Goal: Transaction & Acquisition: Purchase product/service

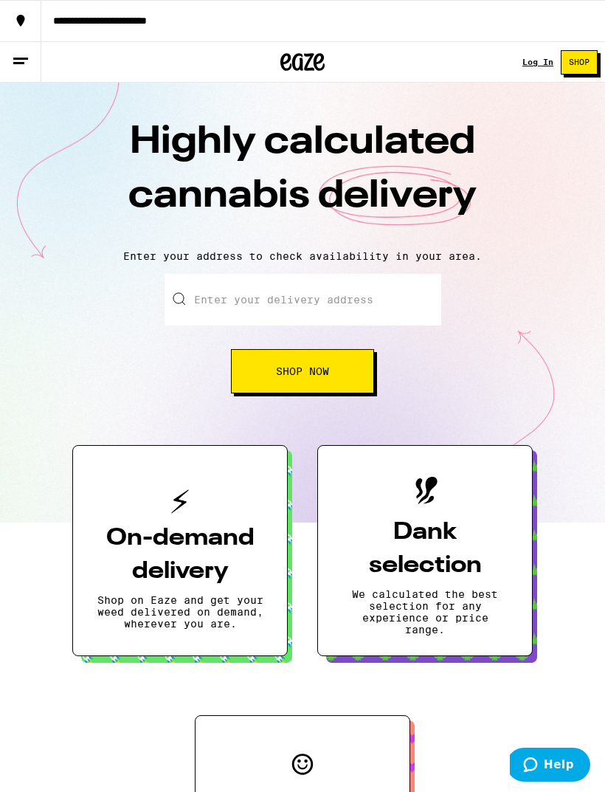
click at [541, 61] on div "Log In" at bounding box center [538, 62] width 31 height 9
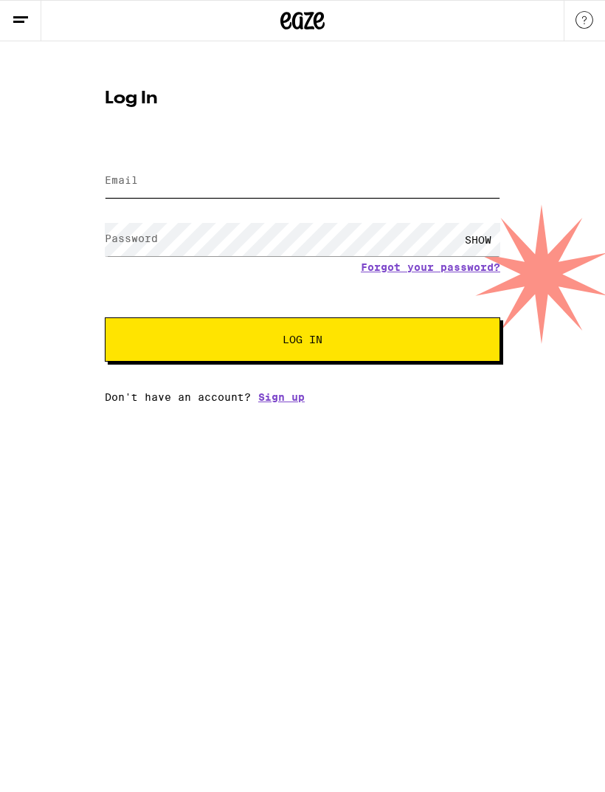
click at [419, 190] on input "Email" at bounding box center [303, 181] width 396 height 33
type input "[EMAIL_ADDRESS][DOMAIN_NAME]"
click at [303, 342] on button "Log In" at bounding box center [303, 339] width 396 height 44
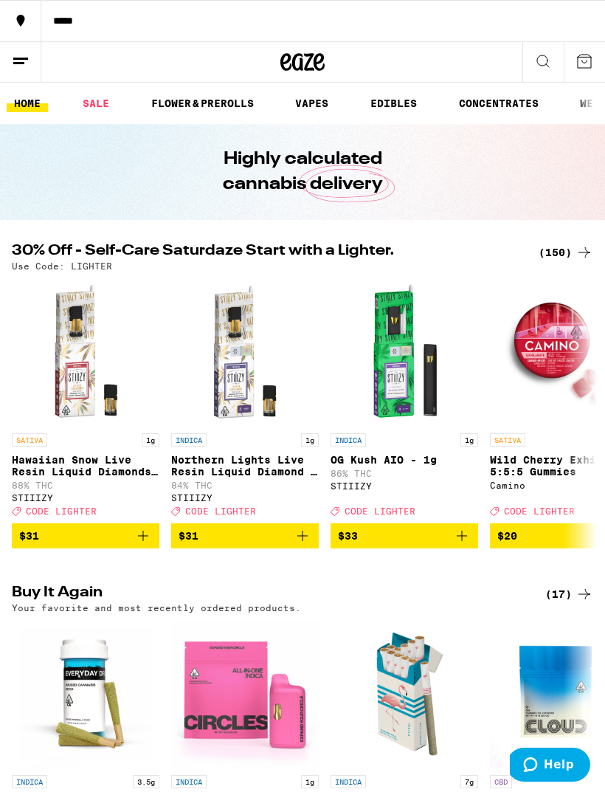
click at [563, 255] on div "(150)" at bounding box center [566, 253] width 55 height 18
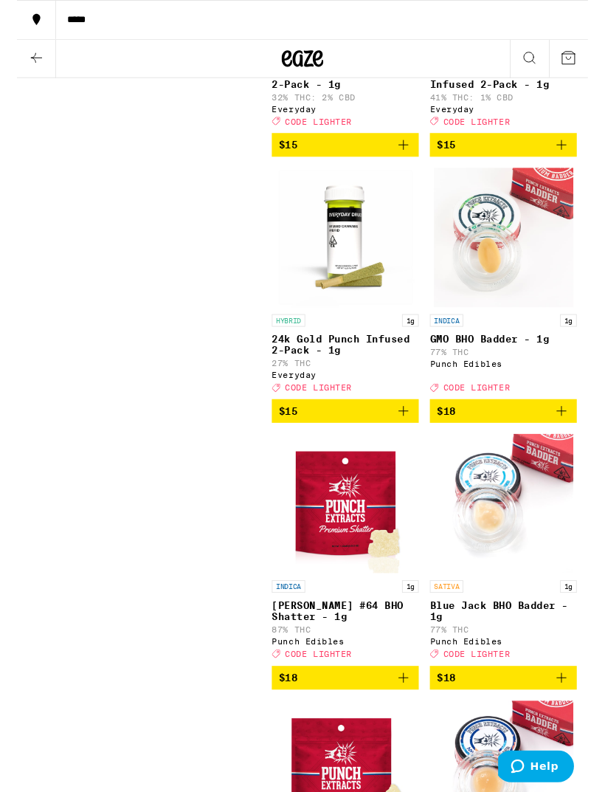
scroll to position [4307, 0]
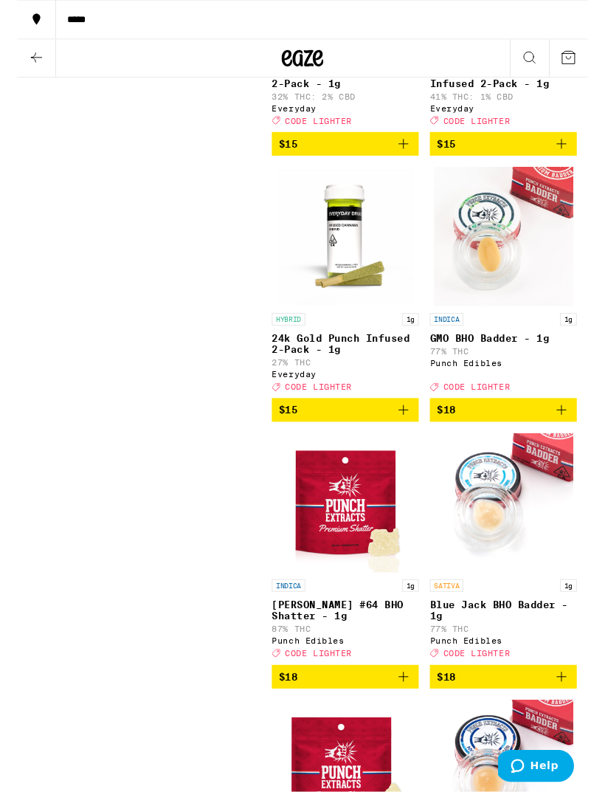
click at [284, 441] on span "$15" at bounding box center [288, 435] width 20 height 12
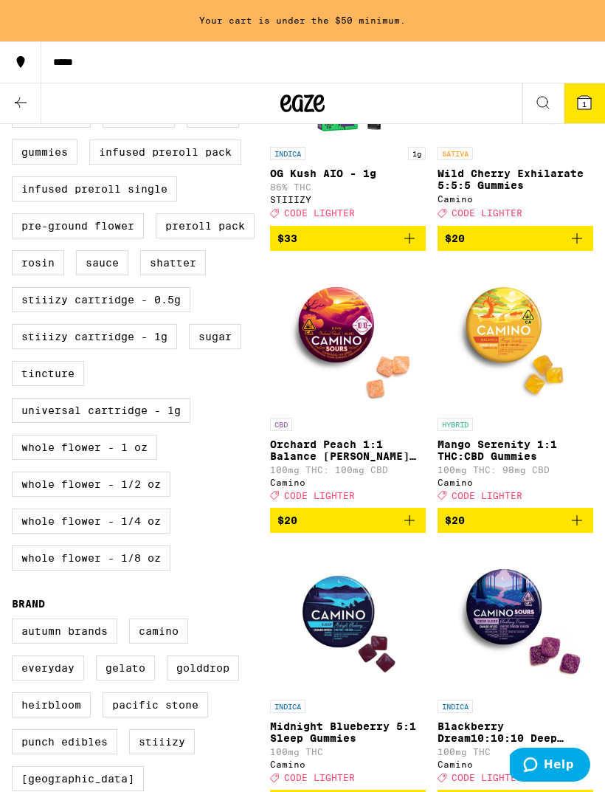
scroll to position [0, 0]
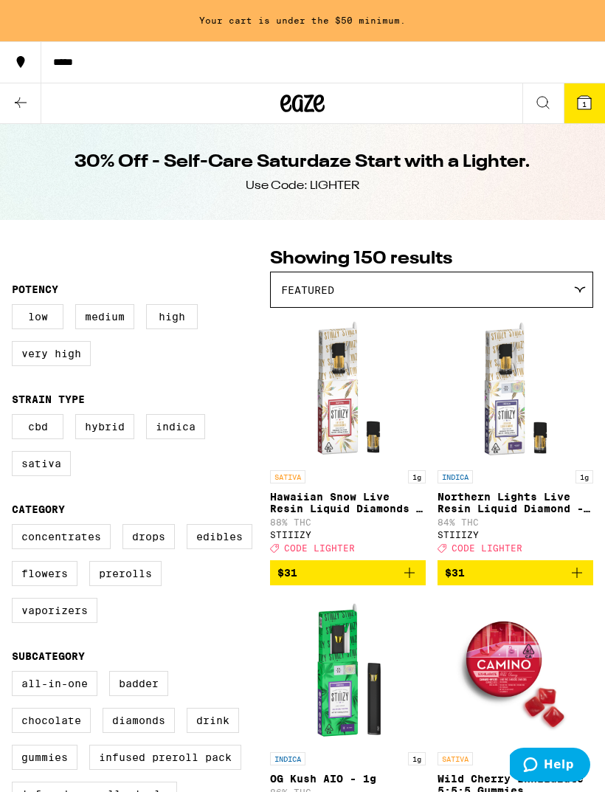
click at [110, 435] on label "Hybrid" at bounding box center [104, 426] width 59 height 25
click at [16, 417] on input "Hybrid" at bounding box center [15, 416] width 1 height 1
checkbox input "true"
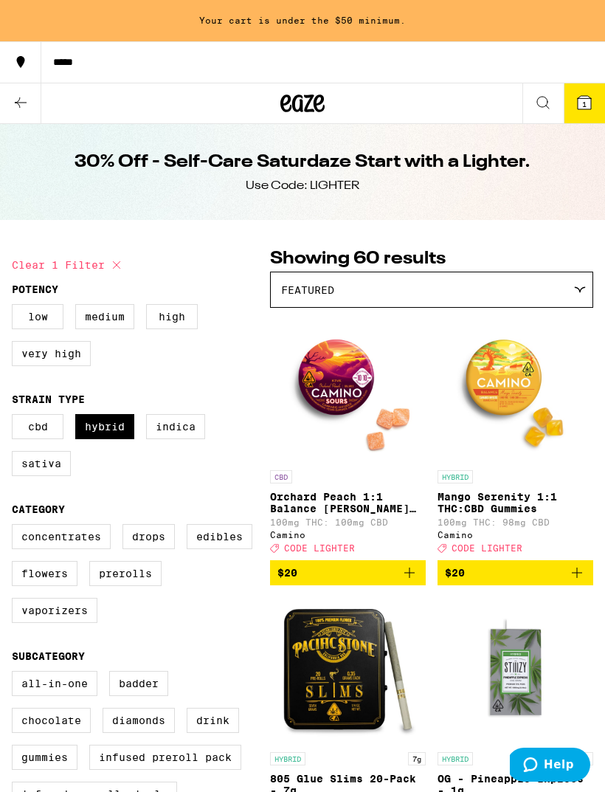
click at [54, 475] on label "Sativa" at bounding box center [41, 463] width 59 height 25
click at [16, 417] on input "Sativa" at bounding box center [15, 416] width 1 height 1
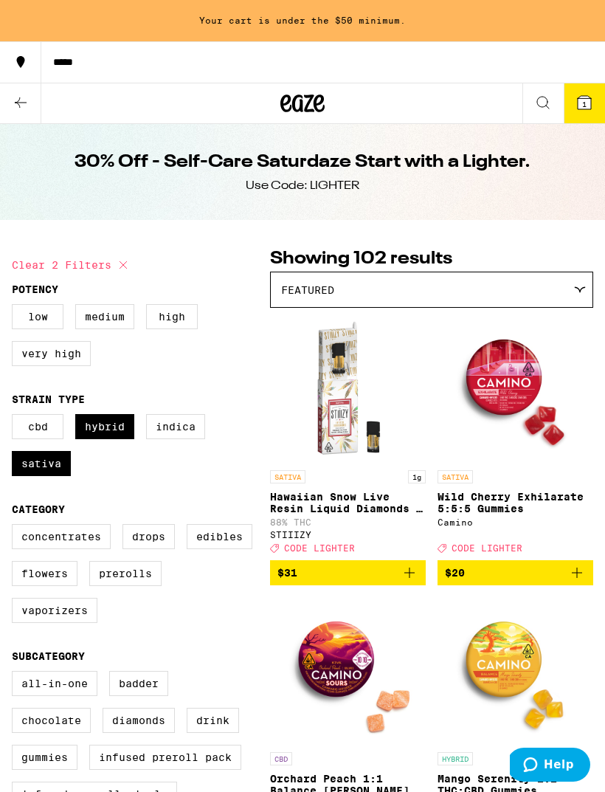
click at [52, 476] on label "Sativa" at bounding box center [41, 463] width 59 height 25
click at [16, 417] on input "Sativa" at bounding box center [15, 416] width 1 height 1
checkbox input "false"
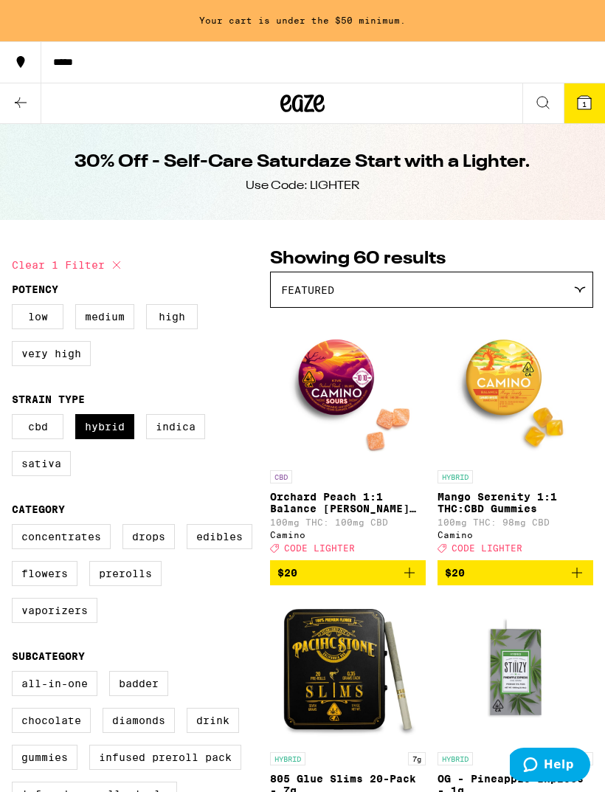
click at [200, 439] on label "Indica" at bounding box center [175, 426] width 59 height 25
click at [16, 417] on input "Indica" at bounding box center [15, 416] width 1 height 1
checkbox input "true"
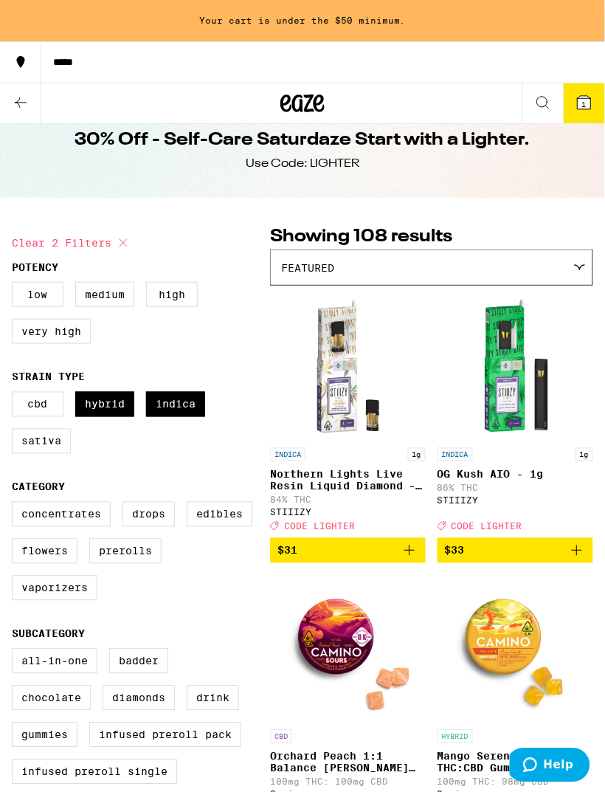
scroll to position [23, 0]
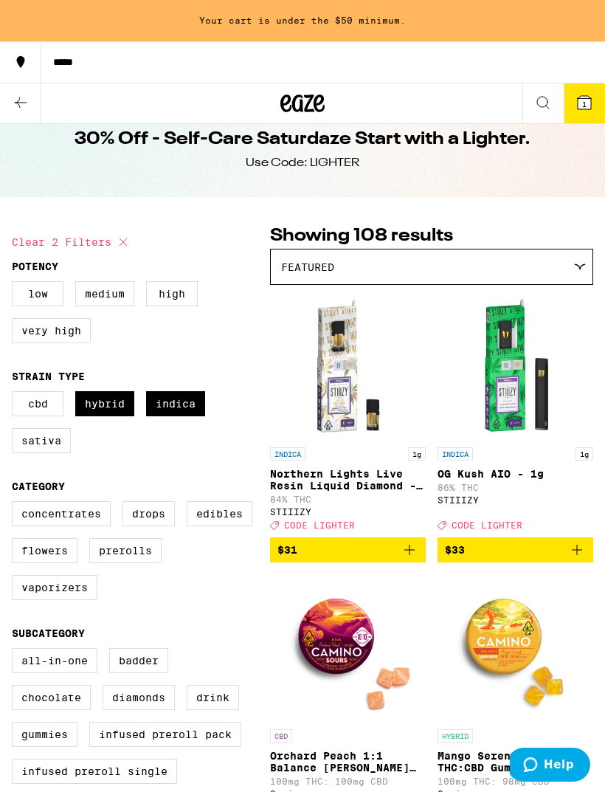
click at [63, 563] on label "Flowers" at bounding box center [45, 550] width 66 height 25
click at [16, 504] on input "Flowers" at bounding box center [15, 504] width 1 height 1
checkbox input "true"
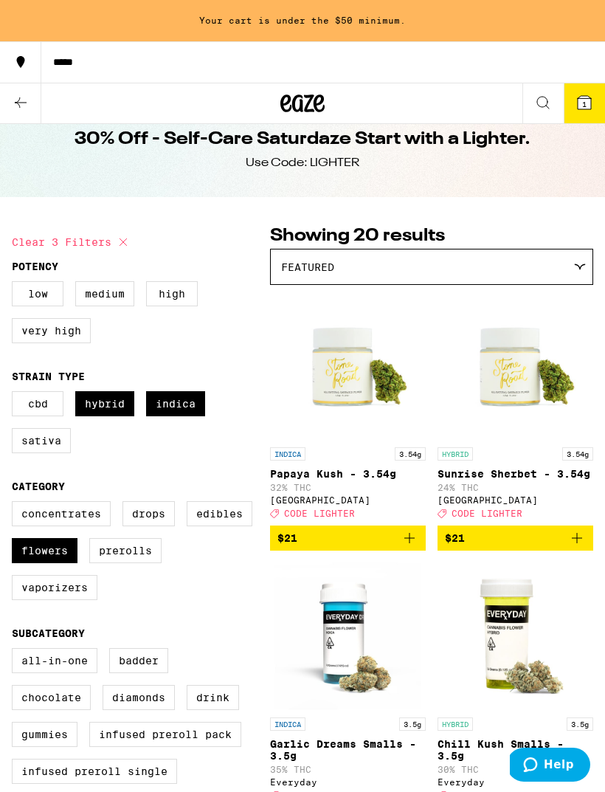
click at [143, 563] on label "Prerolls" at bounding box center [125, 550] width 72 height 25
click at [16, 504] on input "Prerolls" at bounding box center [15, 504] width 1 height 1
checkbox input "true"
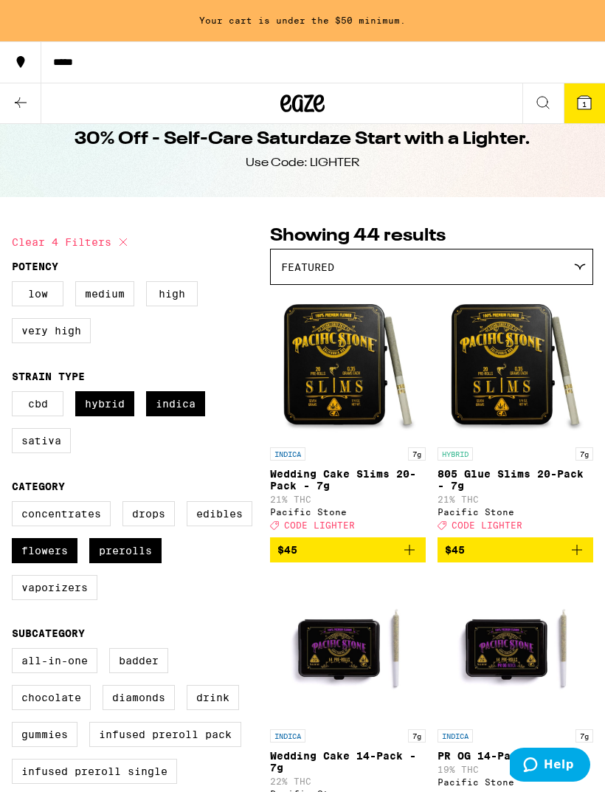
click at [81, 600] on label "Vaporizers" at bounding box center [55, 587] width 86 height 25
click at [16, 504] on input "Vaporizers" at bounding box center [15, 504] width 1 height 1
checkbox input "true"
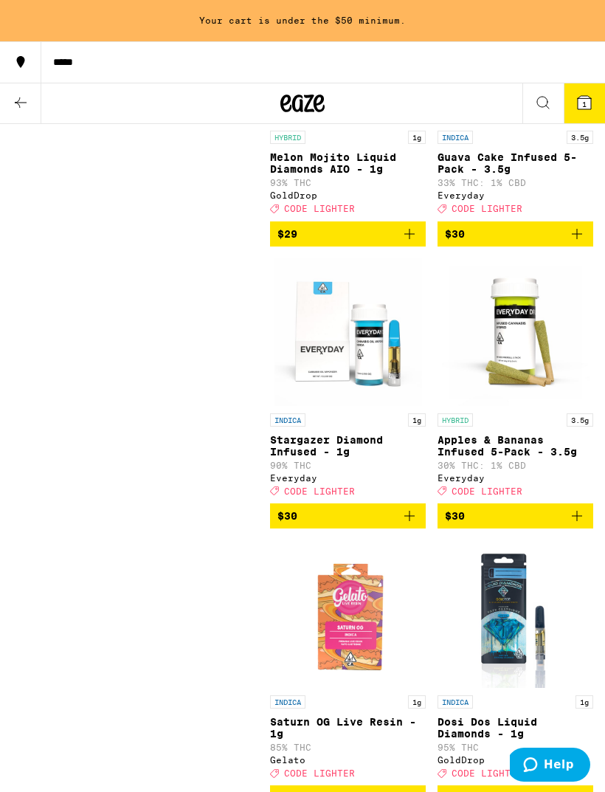
scroll to position [4804, 0]
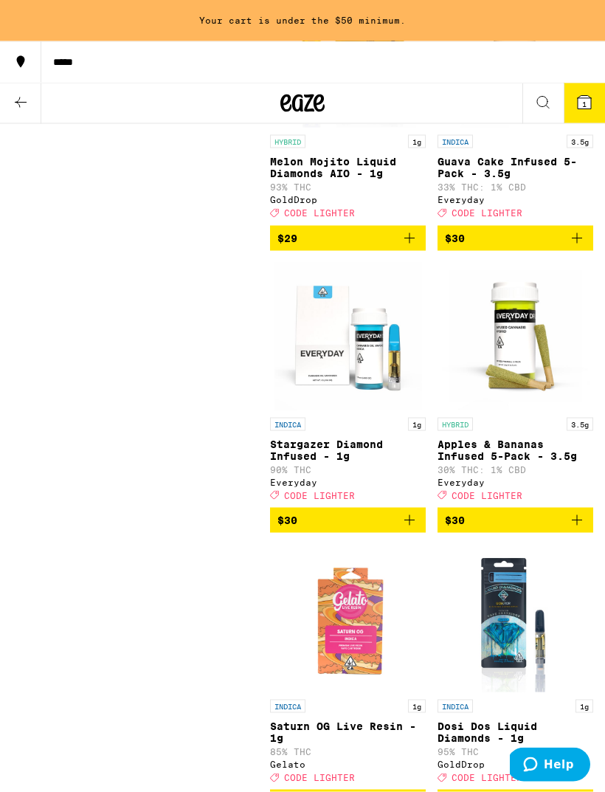
click at [521, 247] on span "$30" at bounding box center [515, 239] width 141 height 18
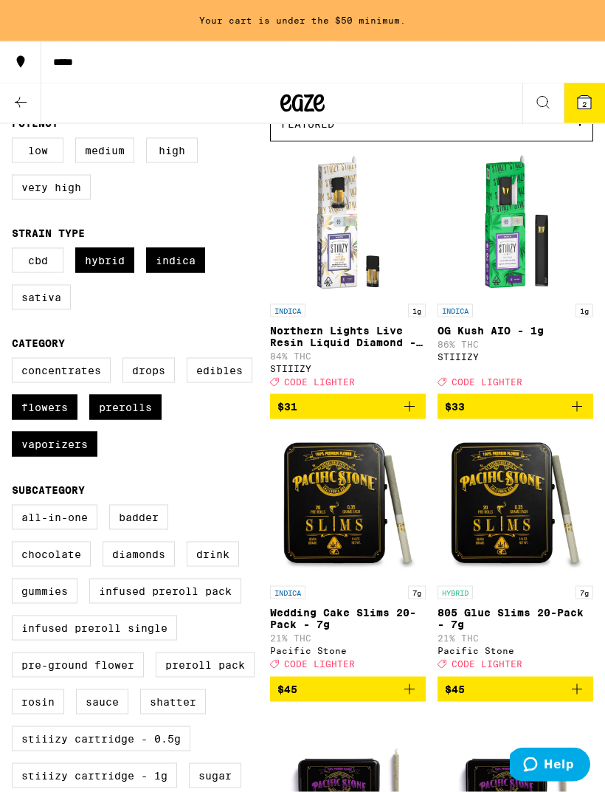
scroll to position [0, 0]
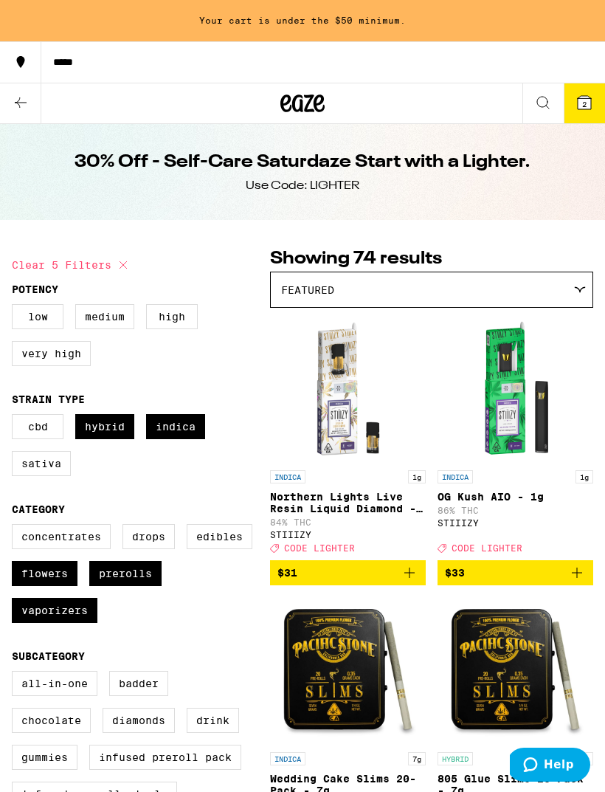
click at [76, 75] on button "*****" at bounding box center [302, 61] width 605 height 41
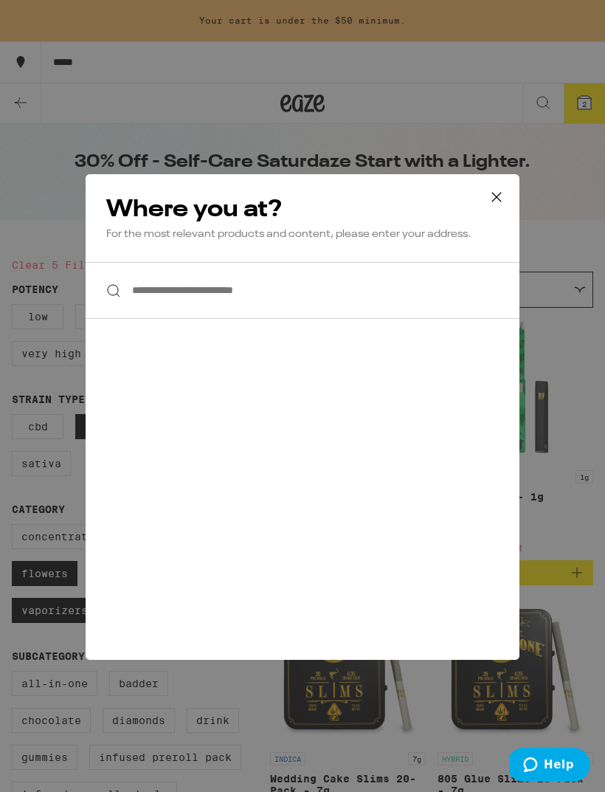
click at [383, 308] on input "**********" at bounding box center [303, 290] width 434 height 57
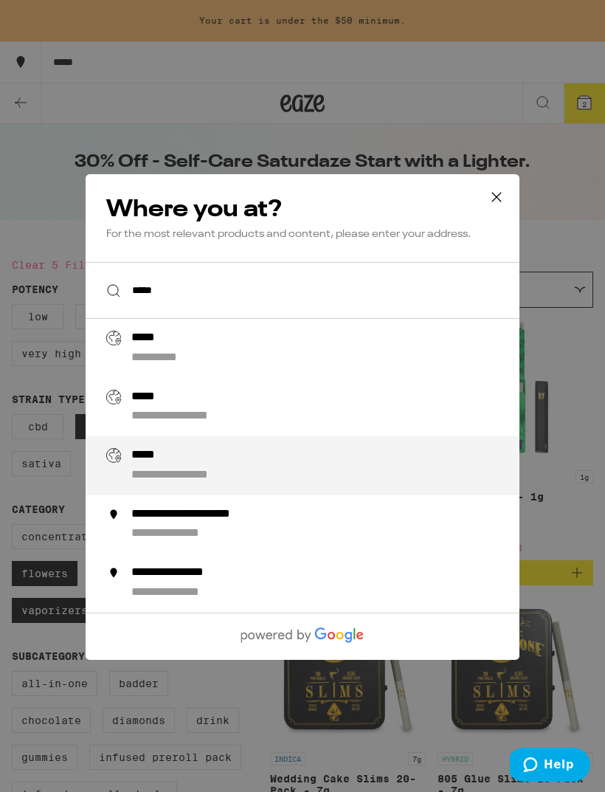
click at [376, 484] on div "**********" at bounding box center [332, 465] width 402 height 35
type input "**********"
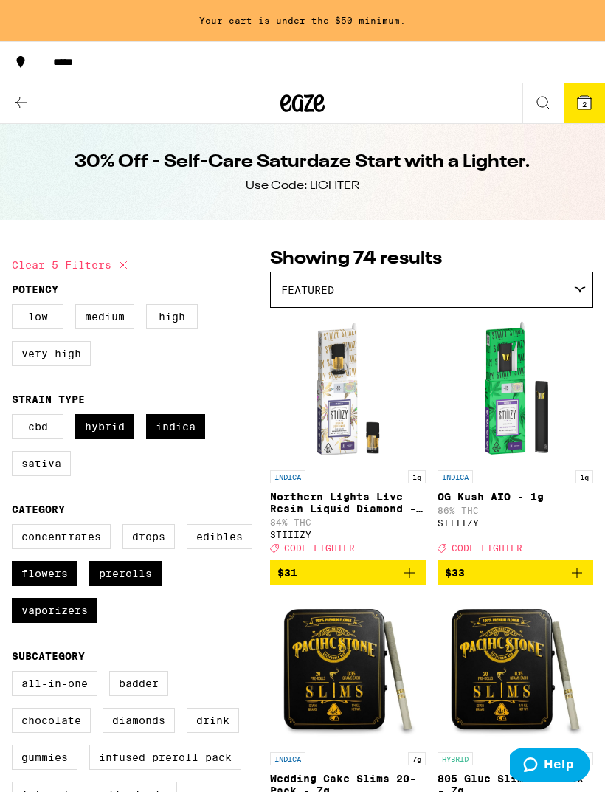
click at [18, 99] on icon at bounding box center [21, 103] width 18 height 18
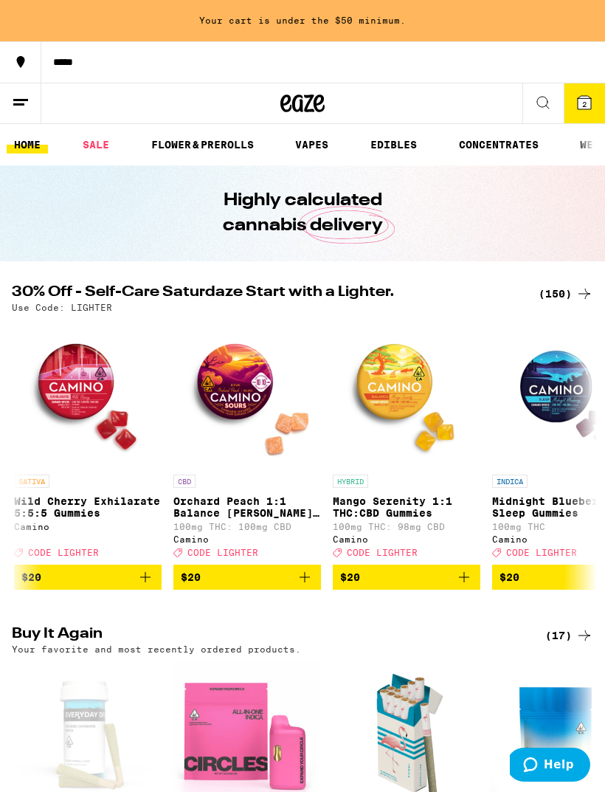
scroll to position [0, 509]
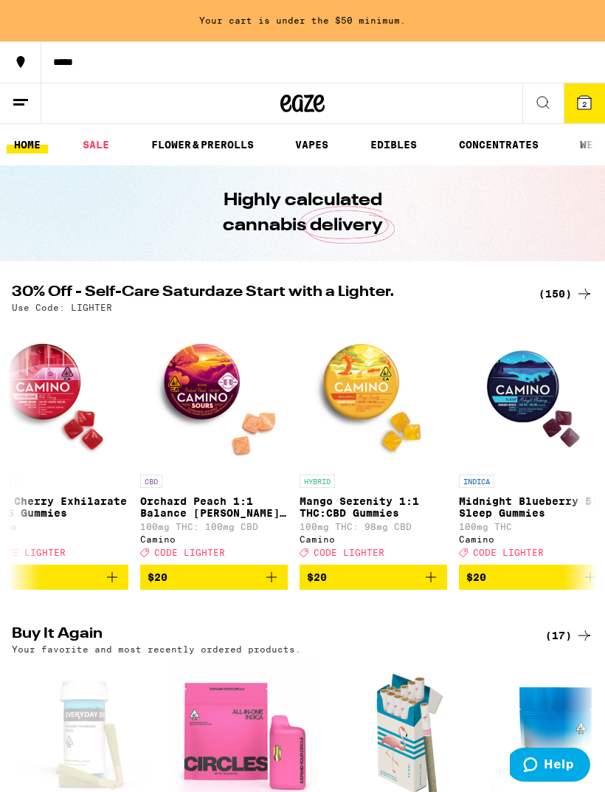
click at [539, 106] on icon at bounding box center [544, 103] width 18 height 18
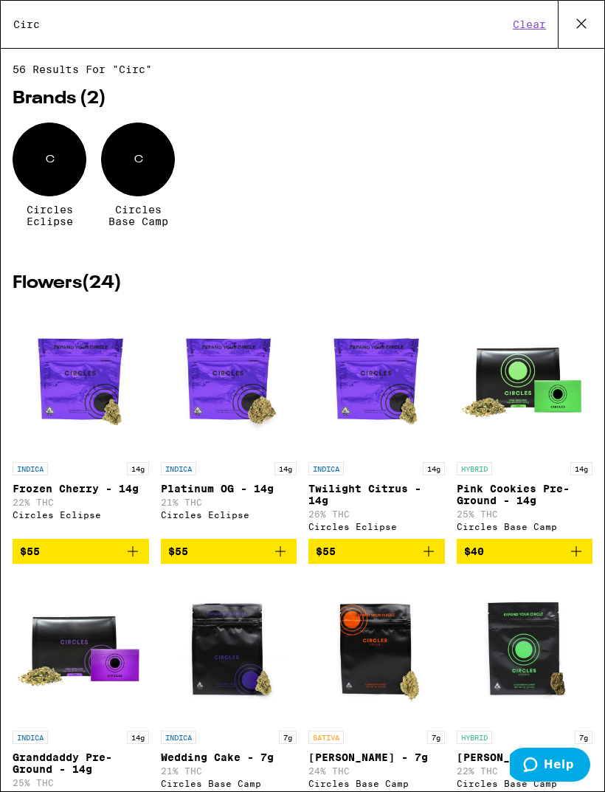
scroll to position [0, 0]
type input "Circ"
click at [61, 174] on div "C" at bounding box center [50, 160] width 74 height 74
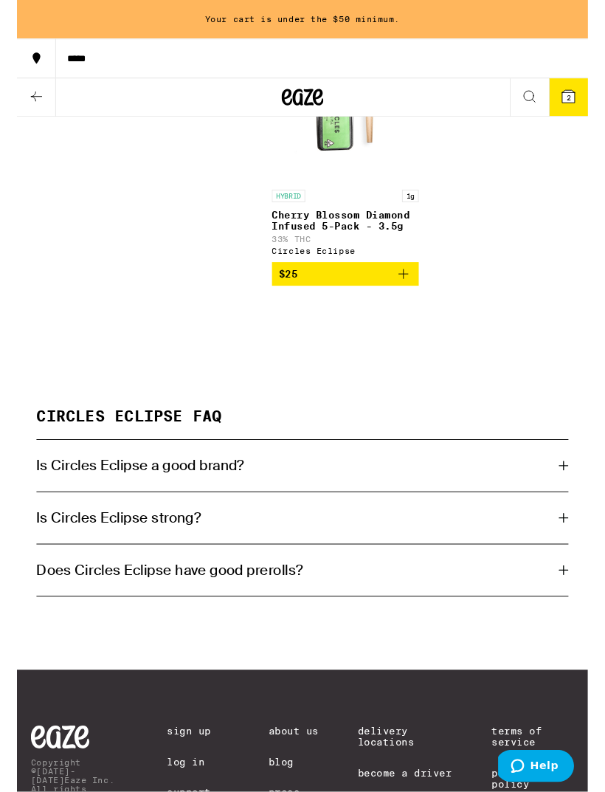
scroll to position [1594, 0]
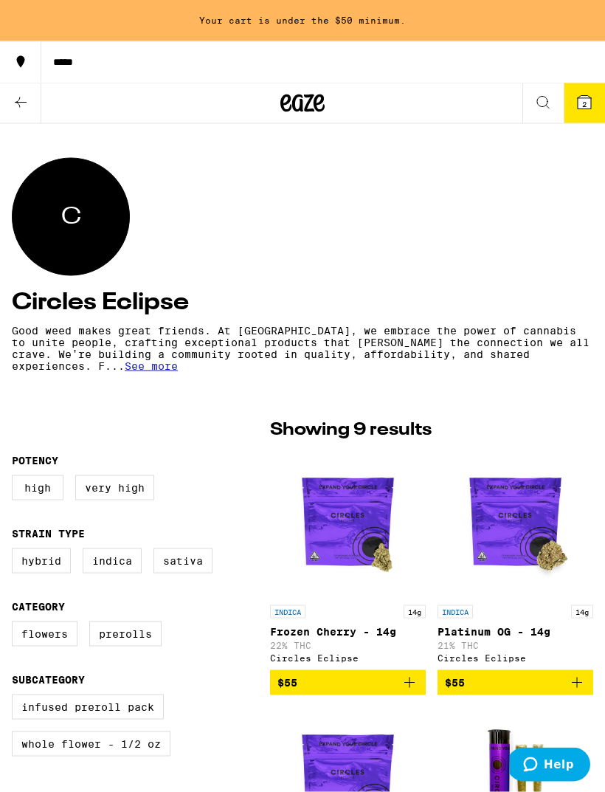
scroll to position [0, 0]
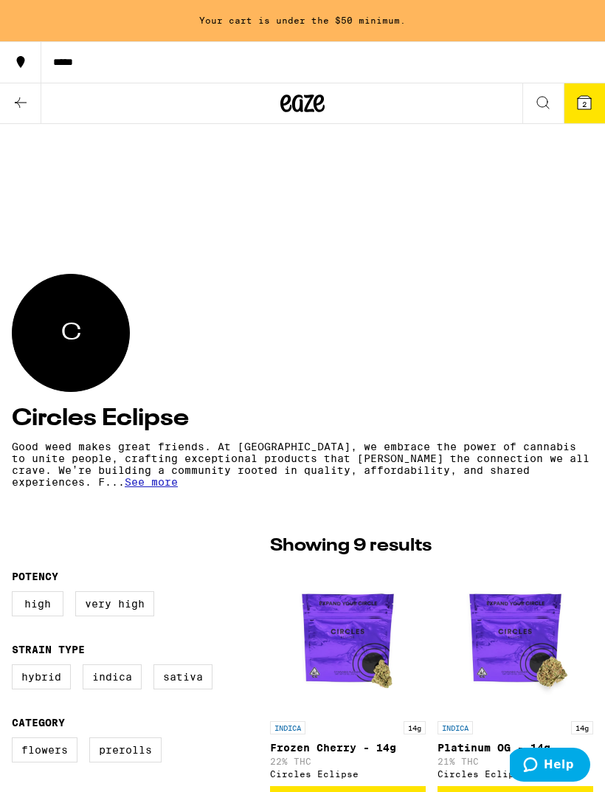
click at [20, 116] on button at bounding box center [20, 103] width 41 height 41
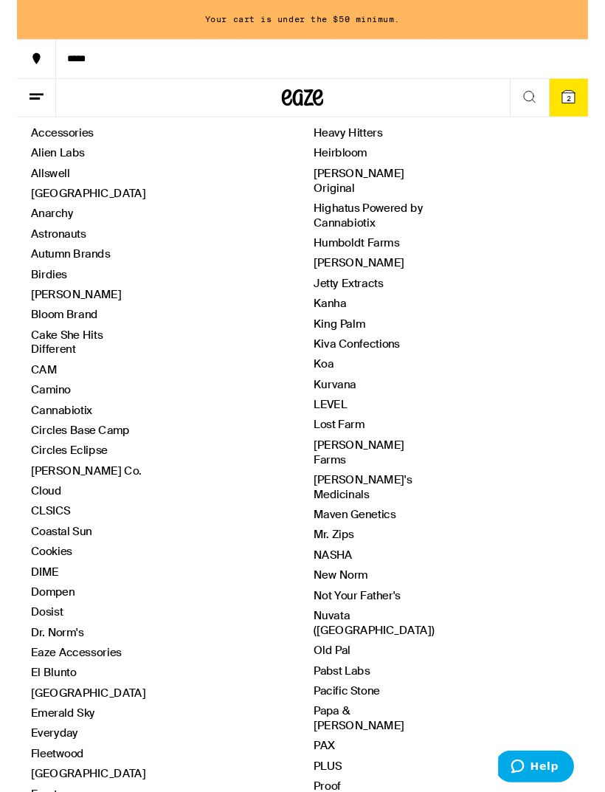
scroll to position [191, 0]
click at [47, 464] on link "Circles Base Camp" at bounding box center [67, 456] width 105 height 16
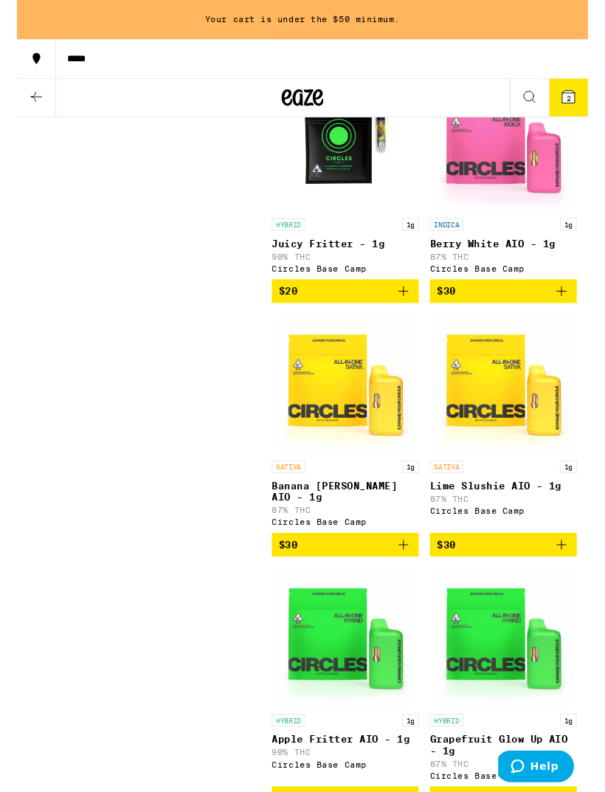
scroll to position [3928, 0]
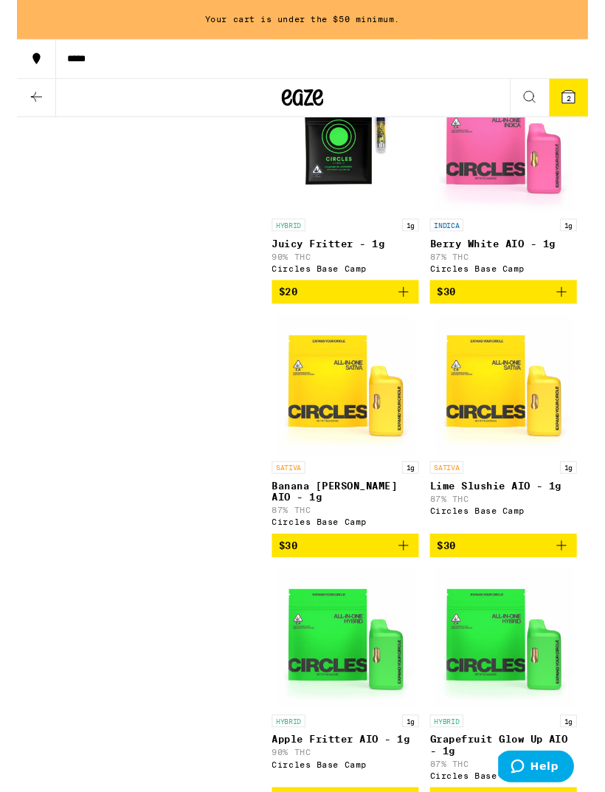
click at [540, 318] on span "$30" at bounding box center [515, 309] width 141 height 18
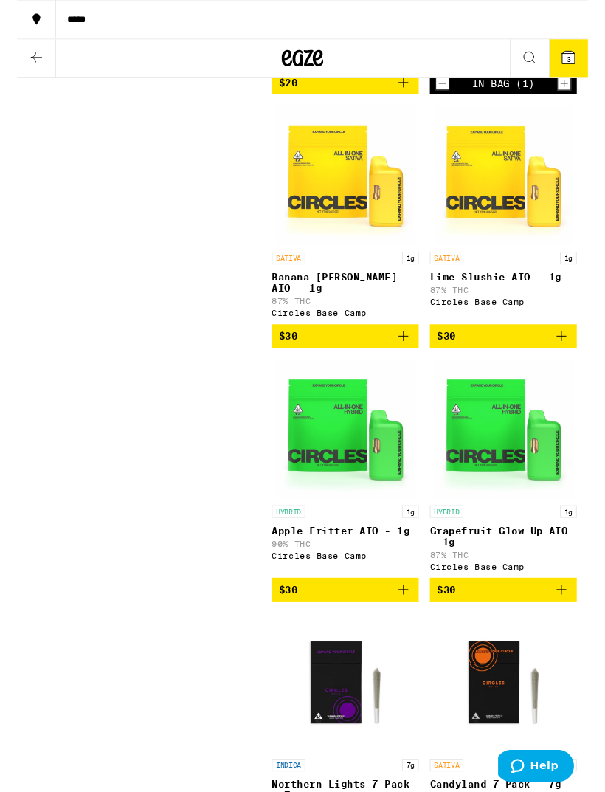
scroll to position [4110, 0]
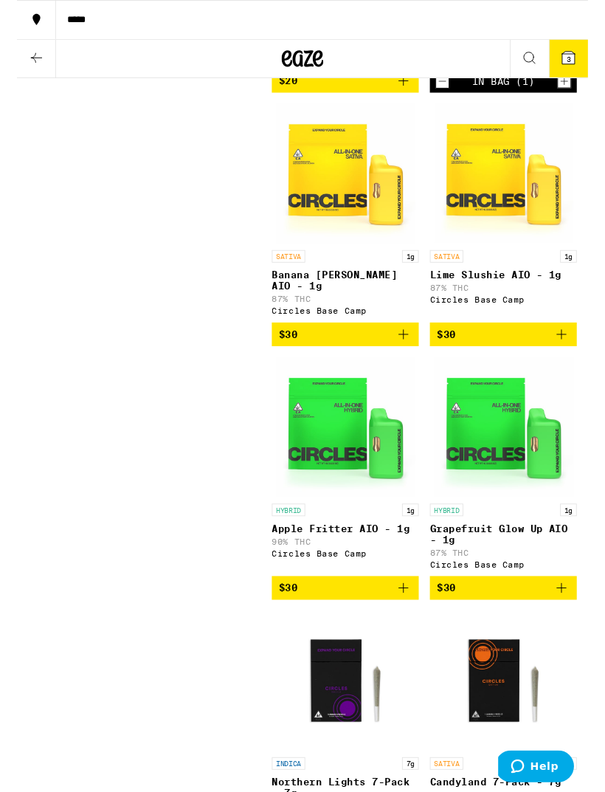
click at [557, 632] on span "$30" at bounding box center [515, 623] width 141 height 18
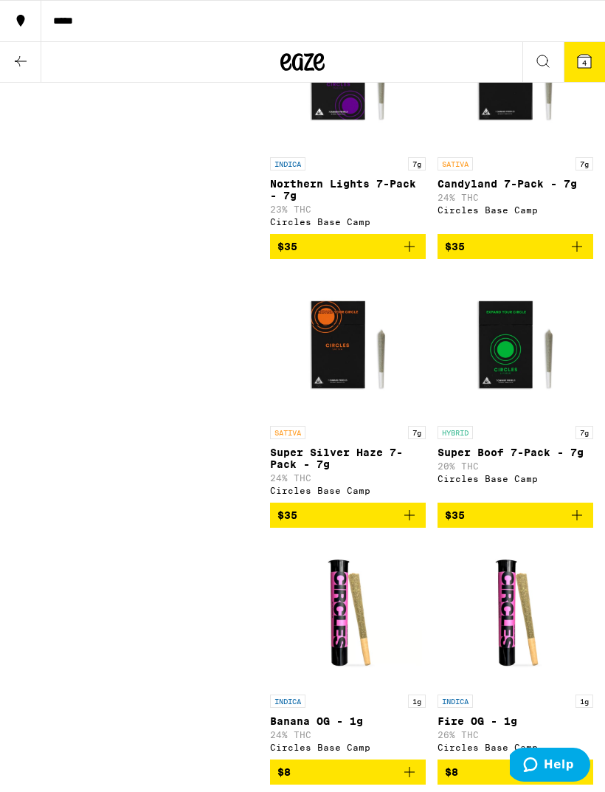
scroll to position [4753, 0]
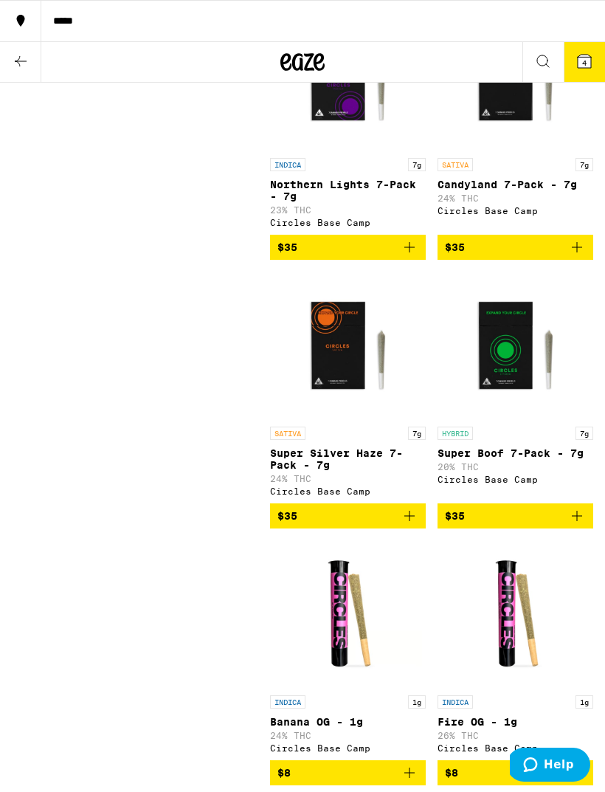
click at [574, 521] on icon "Add to bag" at bounding box center [577, 516] width 10 height 10
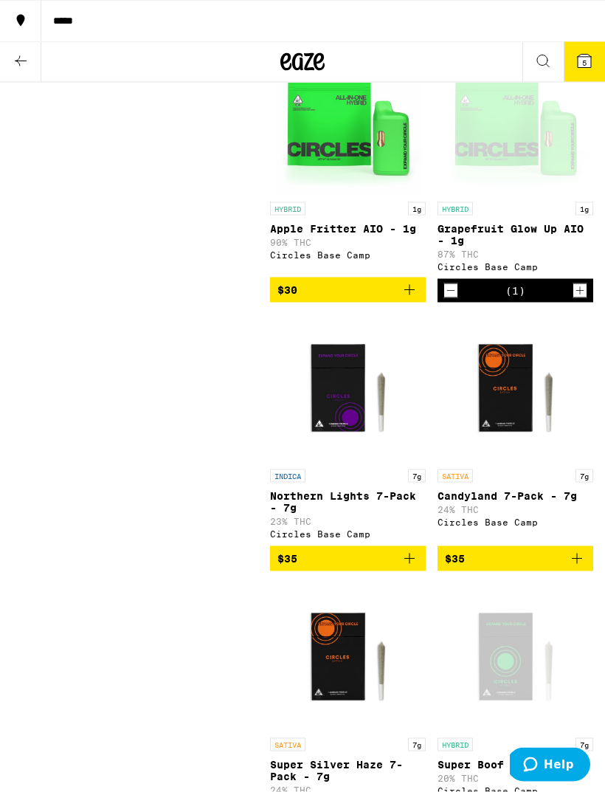
click at [397, 571] on button "$35" at bounding box center [348, 558] width 156 height 25
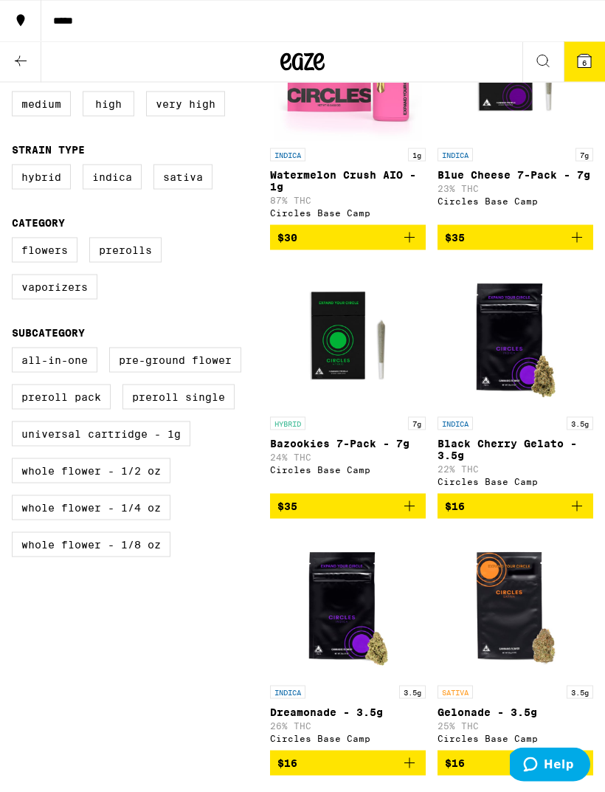
scroll to position [0, 0]
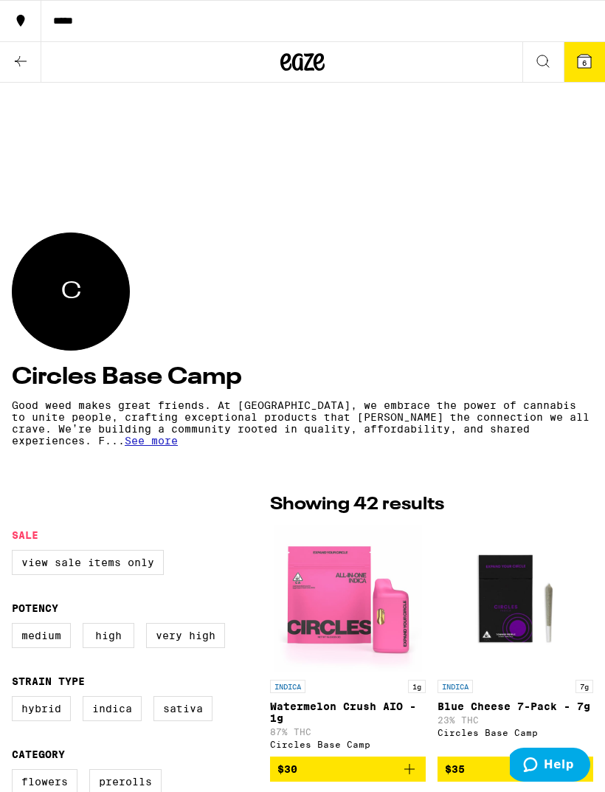
click at [588, 68] on icon at bounding box center [584, 61] width 13 height 13
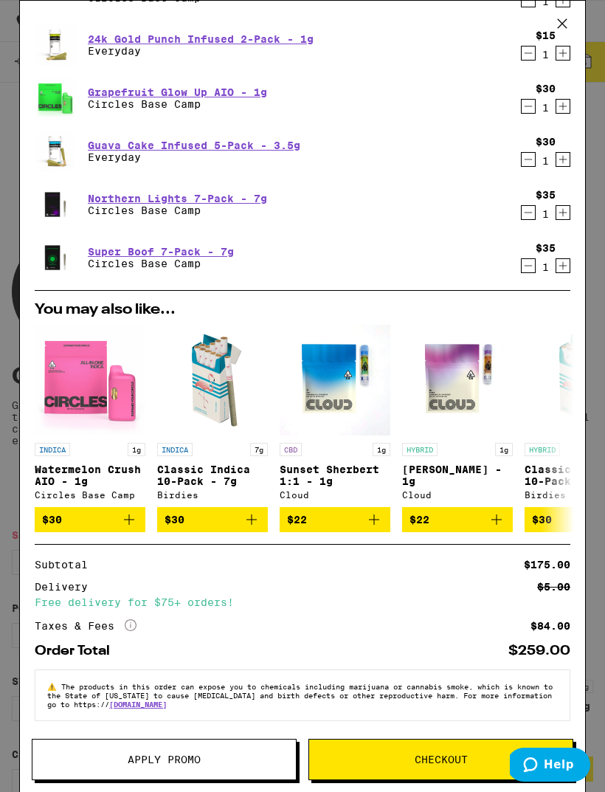
scroll to position [84, 0]
click at [254, 523] on icon "Add to bag" at bounding box center [252, 520] width 18 height 18
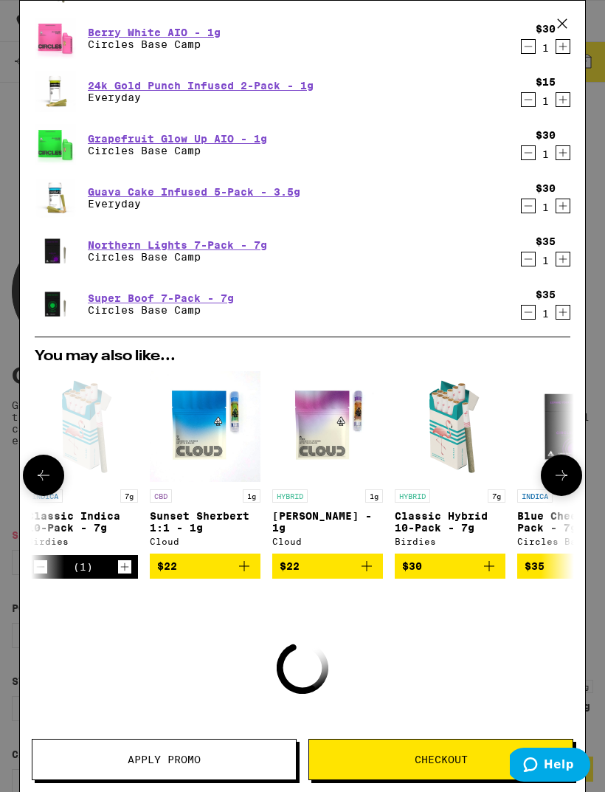
scroll to position [0, 139]
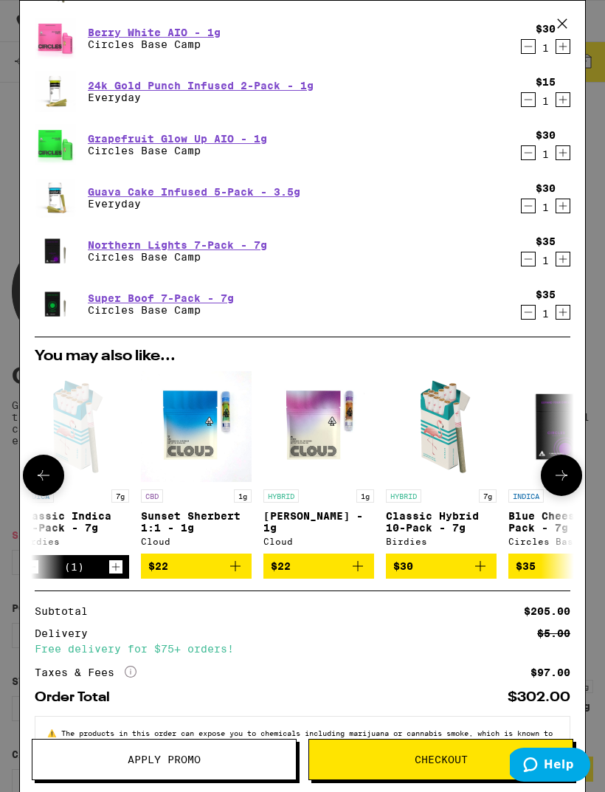
click at [481, 574] on icon "Add to bag" at bounding box center [481, 566] width 18 height 18
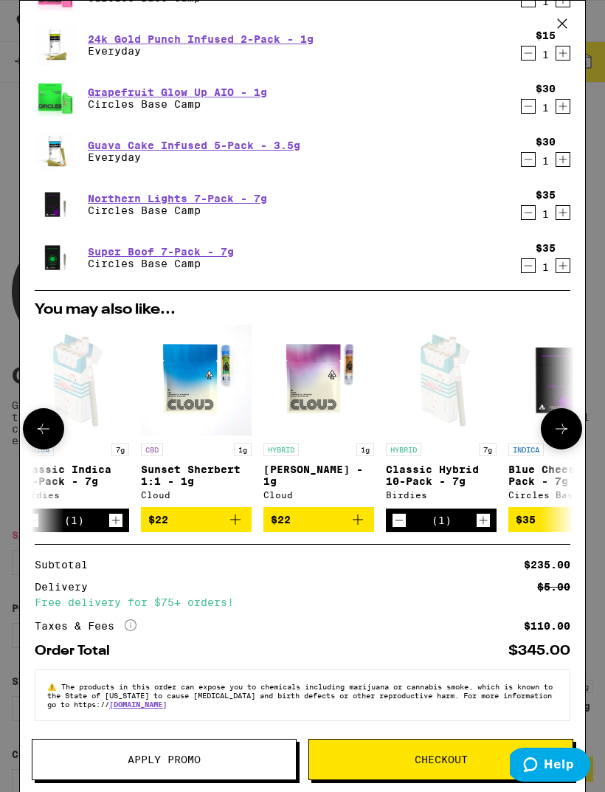
click at [249, 758] on span "Apply Promo" at bounding box center [164, 760] width 264 height 10
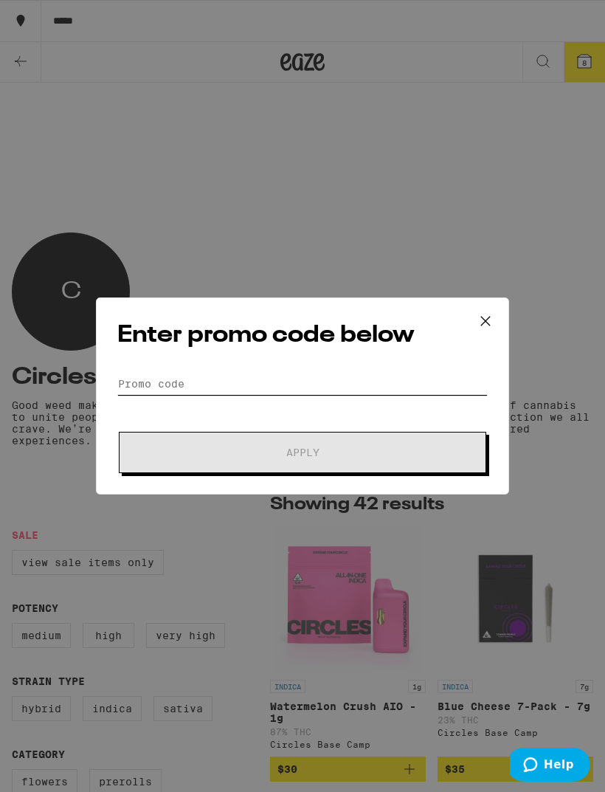
click at [402, 395] on input "Promo Code" at bounding box center [302, 384] width 371 height 22
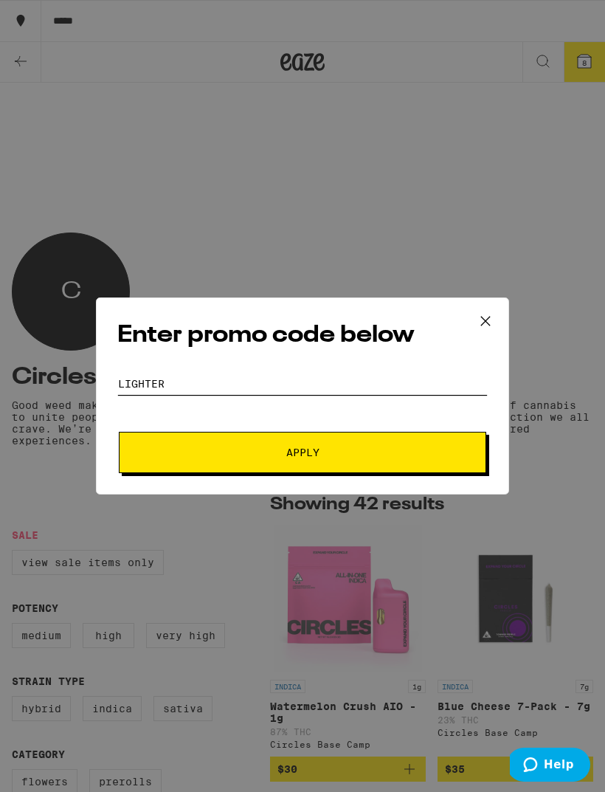
type input "Lighter"
click at [371, 447] on button "Apply" at bounding box center [303, 452] width 368 height 41
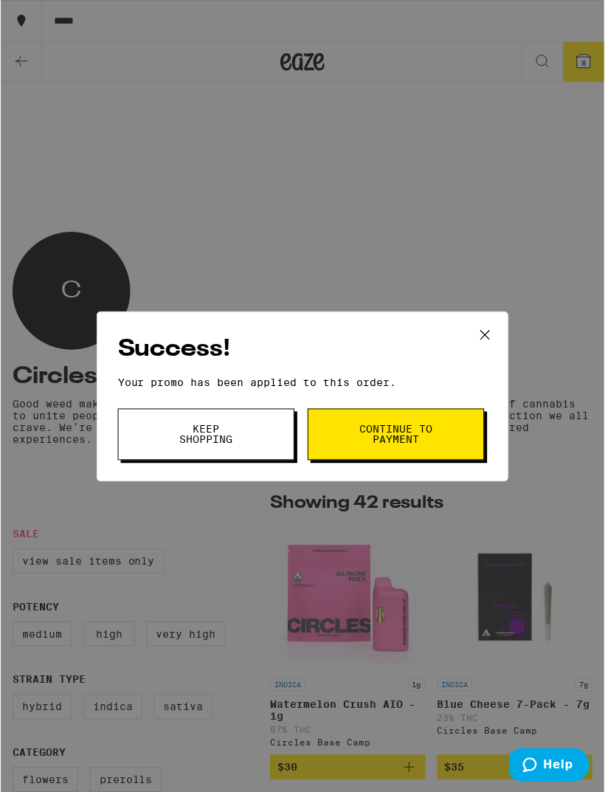
scroll to position [2, 0]
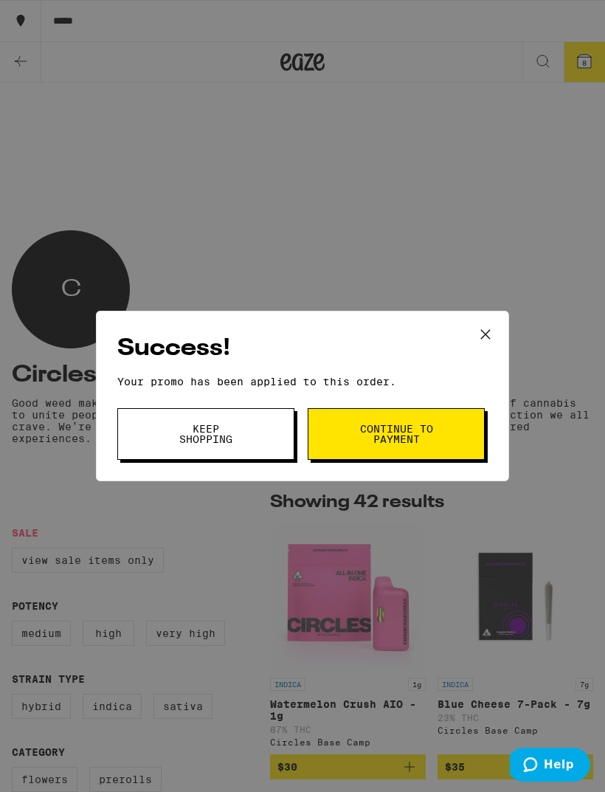
click at [123, 441] on button "Keep Shopping" at bounding box center [205, 434] width 177 height 52
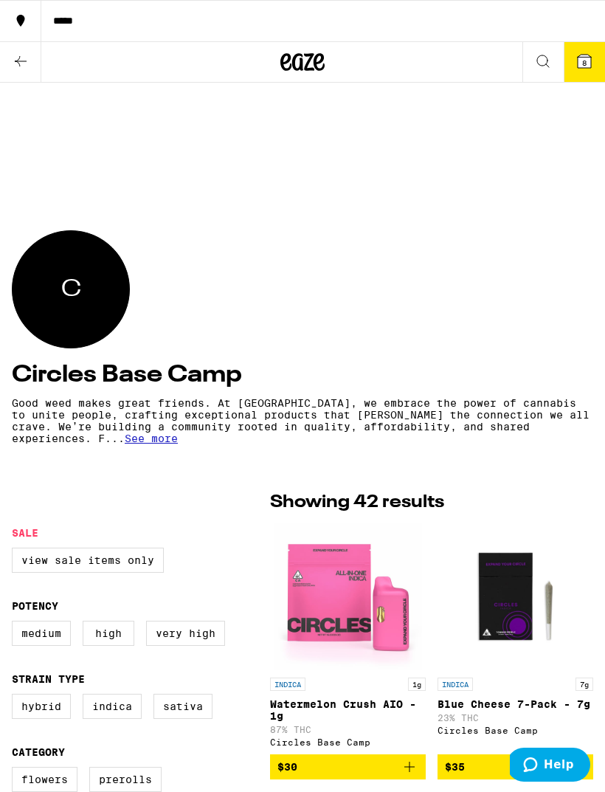
click at [588, 61] on icon at bounding box center [584, 61] width 13 height 13
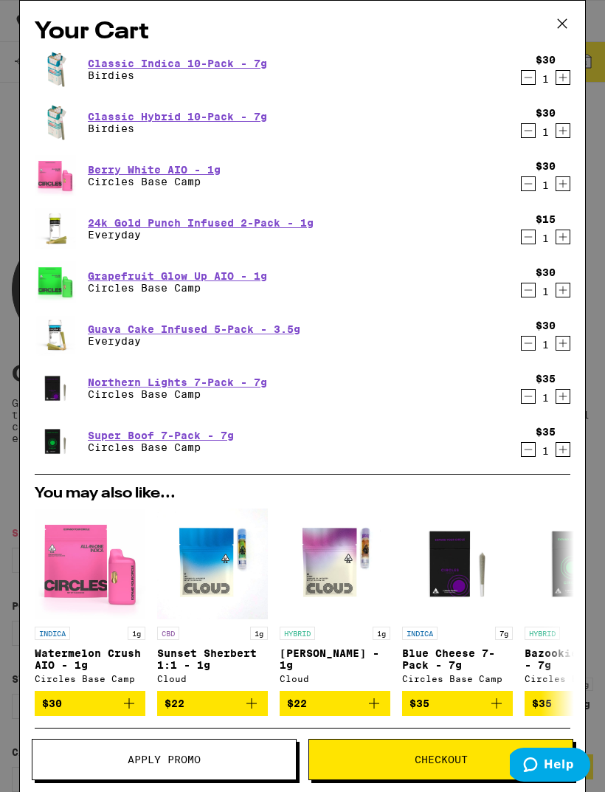
click at [529, 450] on icon "Decrement" at bounding box center [528, 450] width 13 height 18
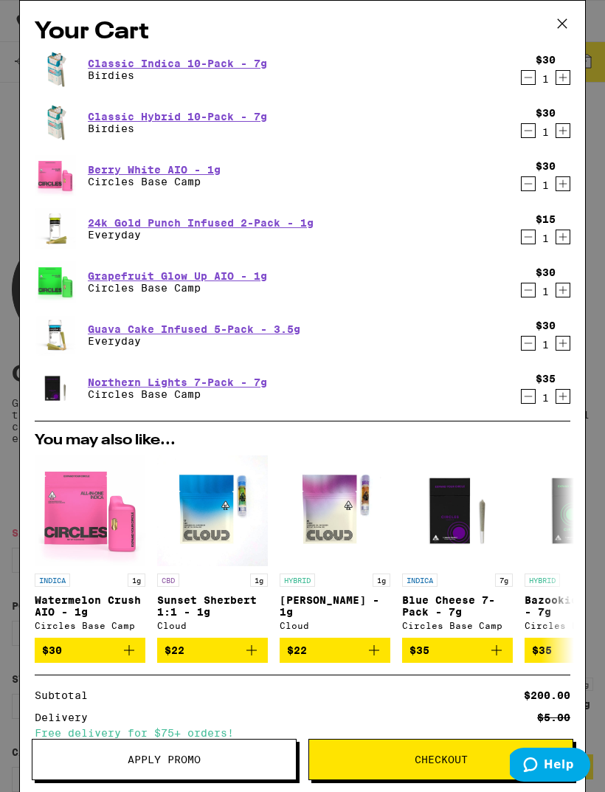
click at [529, 239] on icon "Decrement" at bounding box center [528, 237] width 13 height 18
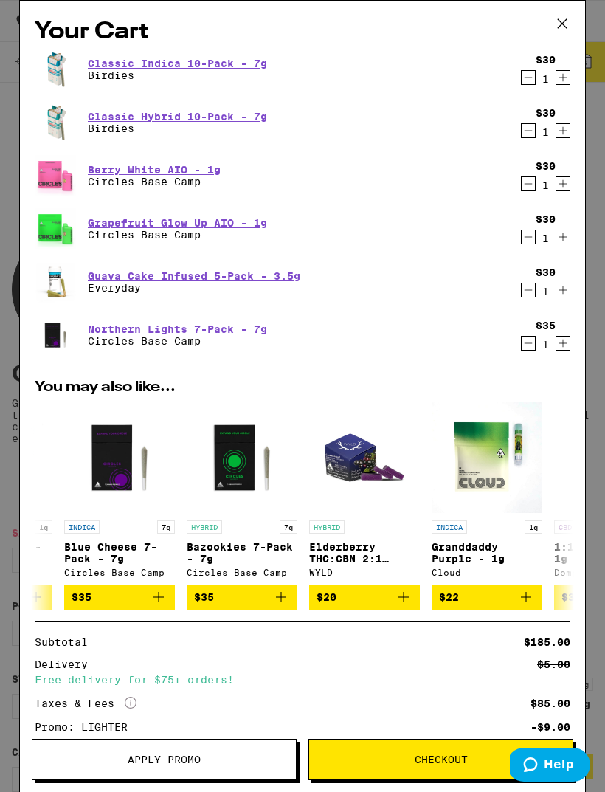
scroll to position [0, 348]
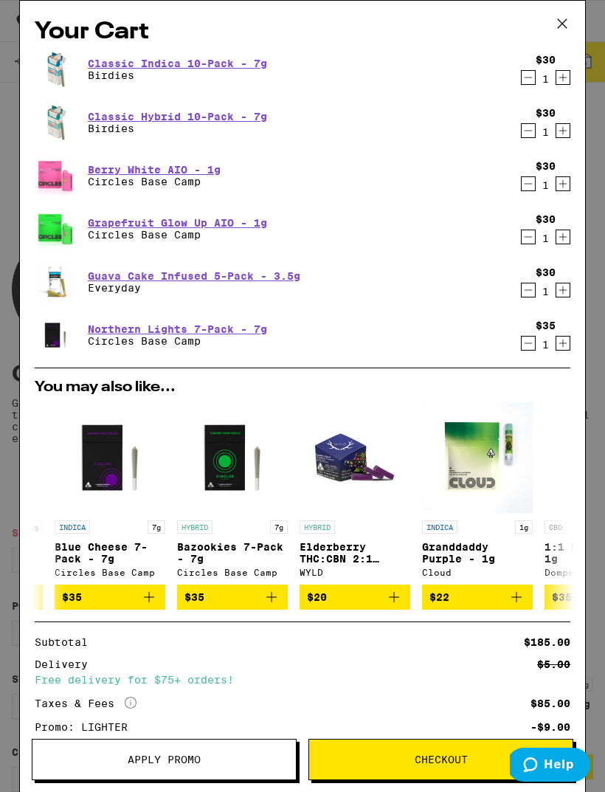
click at [213, 603] on span "$35" at bounding box center [233, 597] width 96 height 18
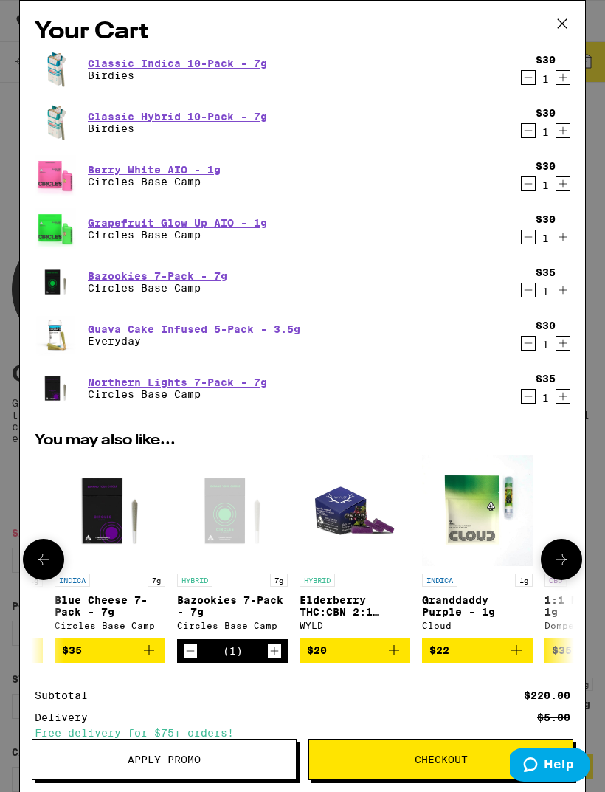
click at [521, 344] on button "Decrement" at bounding box center [528, 343] width 15 height 15
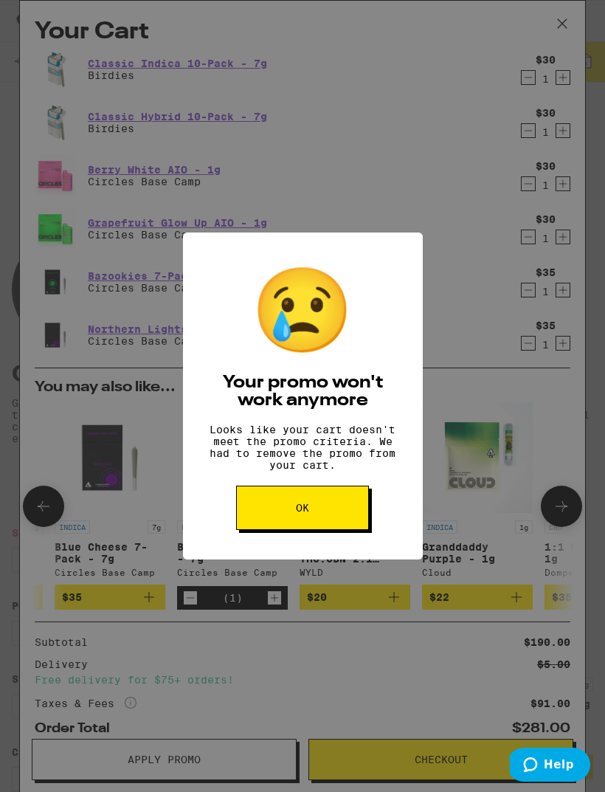
click at [265, 527] on button "OK" at bounding box center [302, 508] width 133 height 44
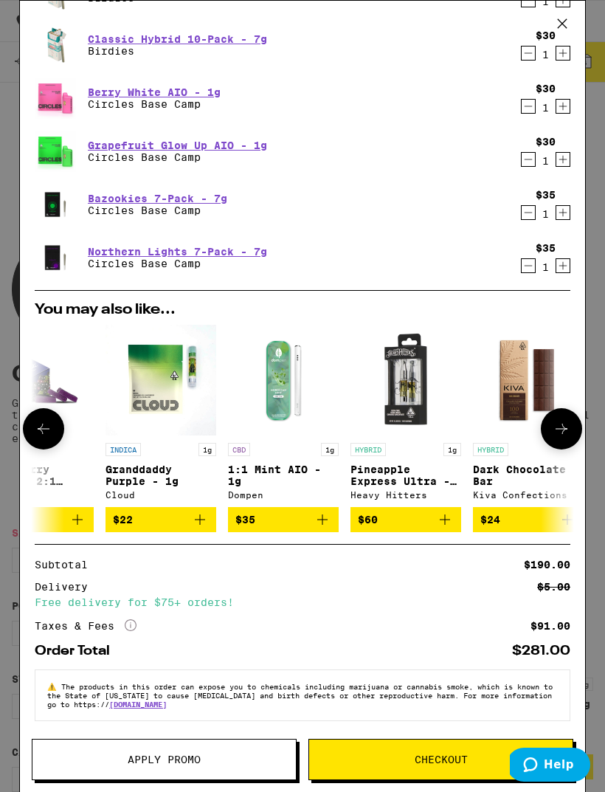
scroll to position [0, 672]
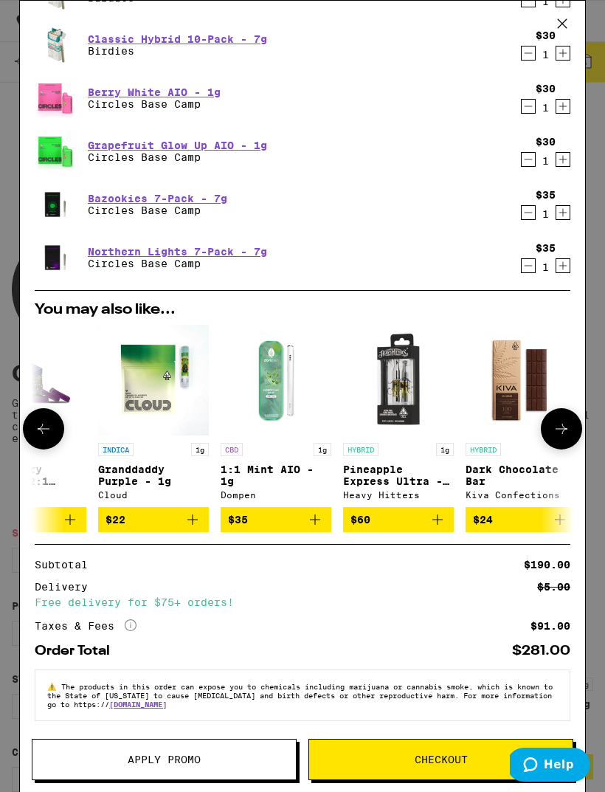
click at [66, 430] on img "Open page for Elderberry THC:CBN 2:1 Gummies from WYLD" at bounding box center [31, 380] width 111 height 111
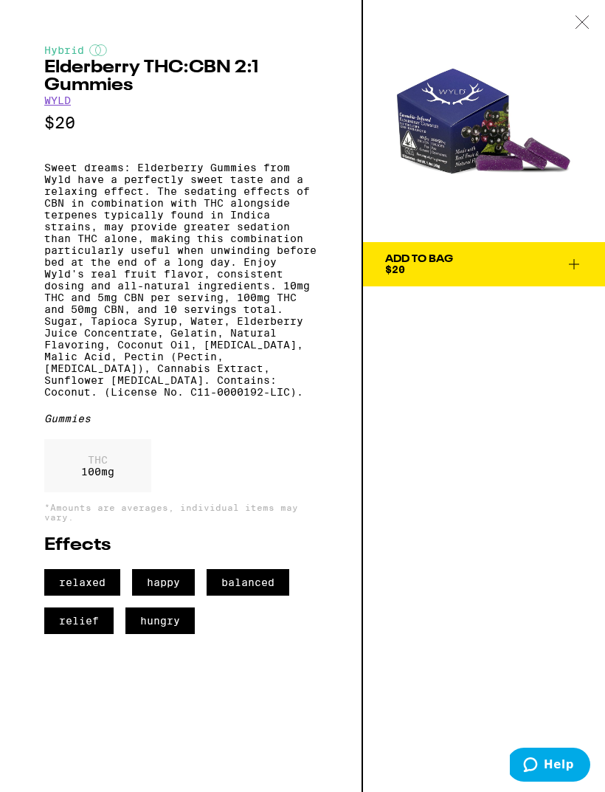
click at [583, 10] on div at bounding box center [583, 23] width 46 height 47
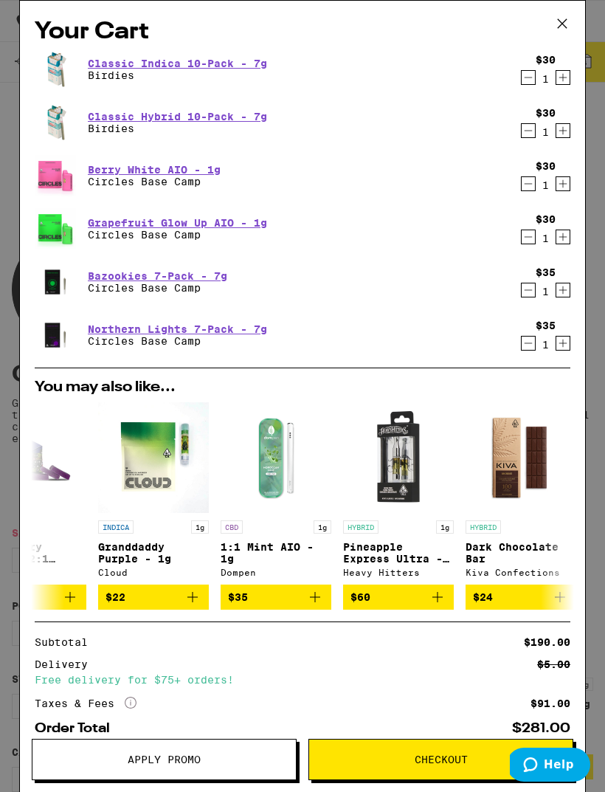
click at [556, 16] on icon at bounding box center [563, 24] width 22 height 22
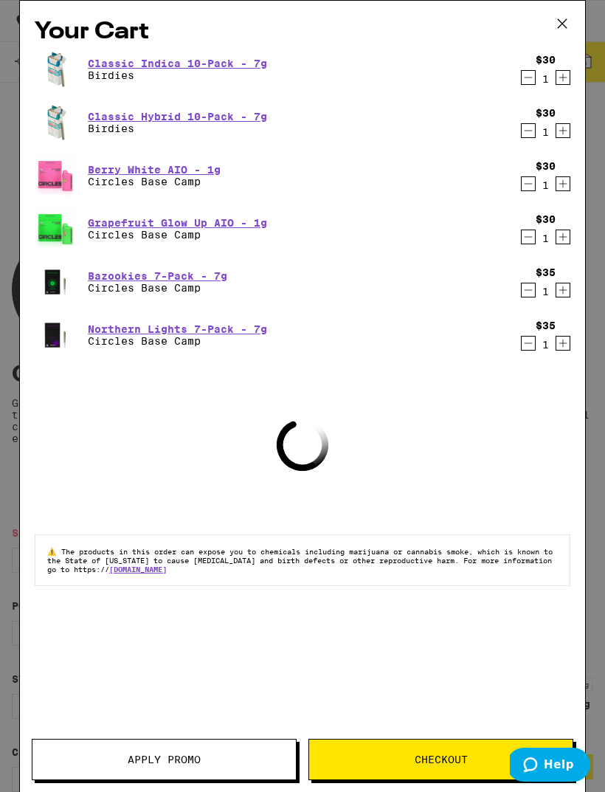
click at [558, 15] on icon at bounding box center [563, 24] width 22 height 22
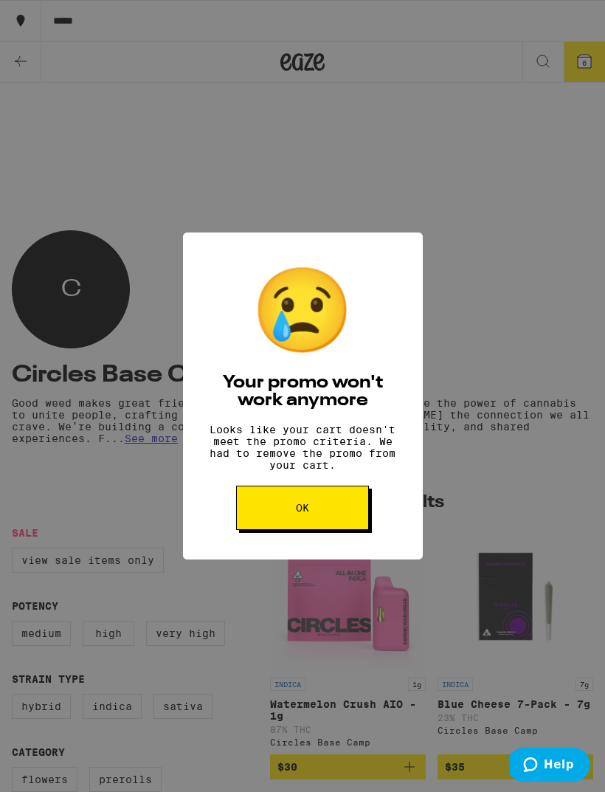
click at [305, 513] on span "OK" at bounding box center [302, 508] width 13 height 10
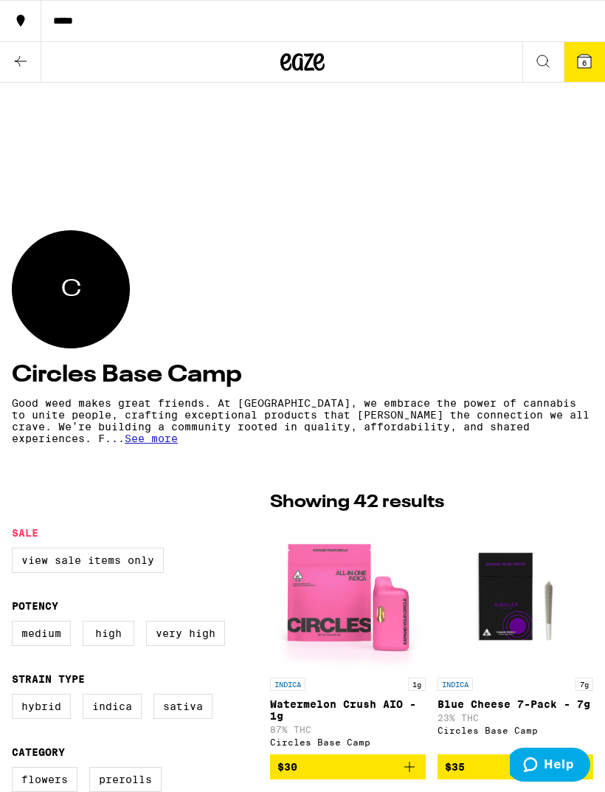
click at [13, 58] on icon at bounding box center [21, 61] width 18 height 18
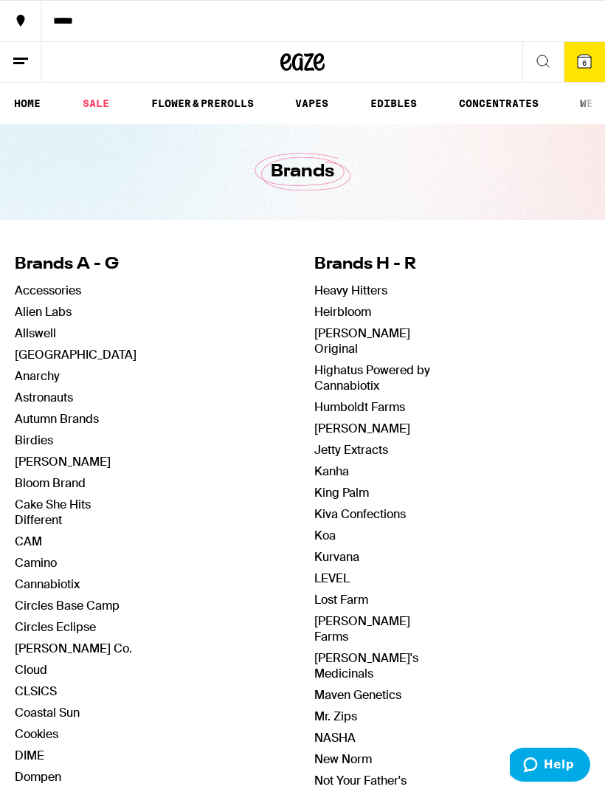
click at [30, 80] on button at bounding box center [20, 62] width 41 height 41
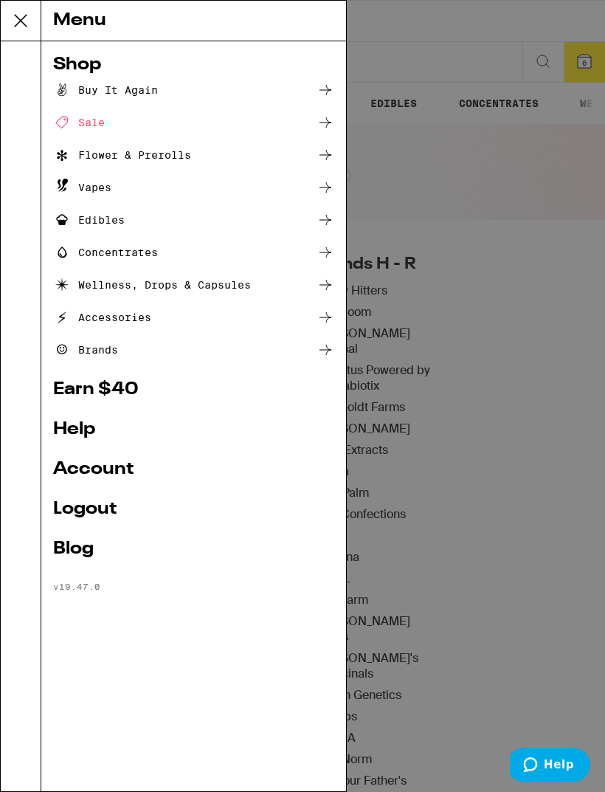
click at [412, 52] on div "Menu Shop Buy It Again Sale Flower & Prerolls Vapes Edibles Concentrates Wellne…" at bounding box center [302, 396] width 605 height 792
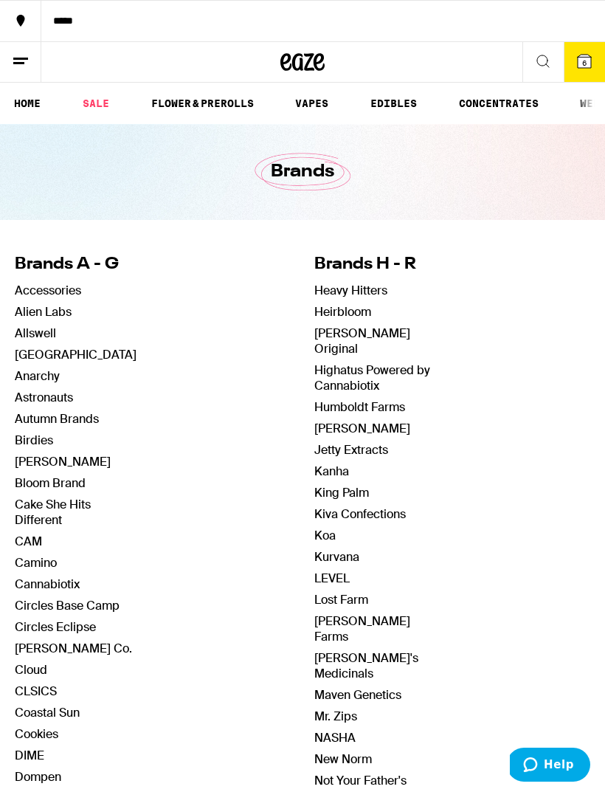
click at [27, 111] on link "HOME" at bounding box center [27, 104] width 41 height 18
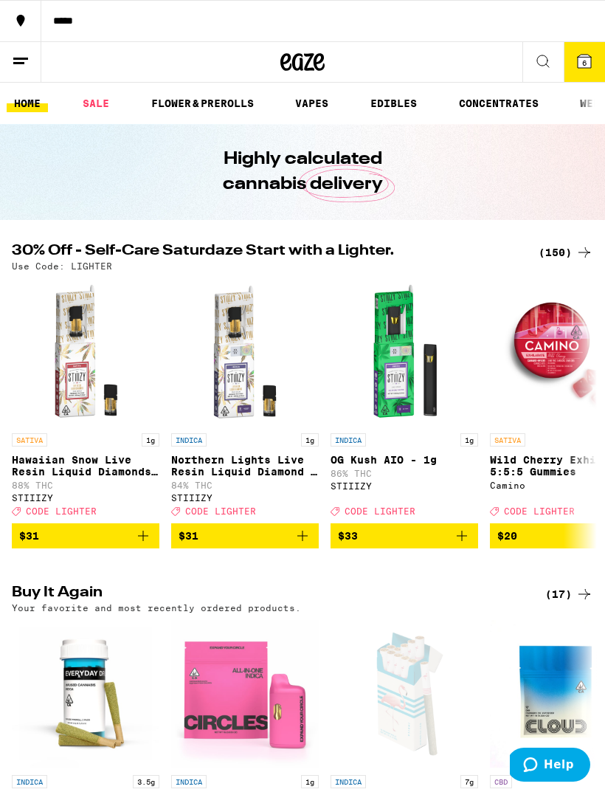
click at [562, 250] on div "(150)" at bounding box center [566, 253] width 55 height 18
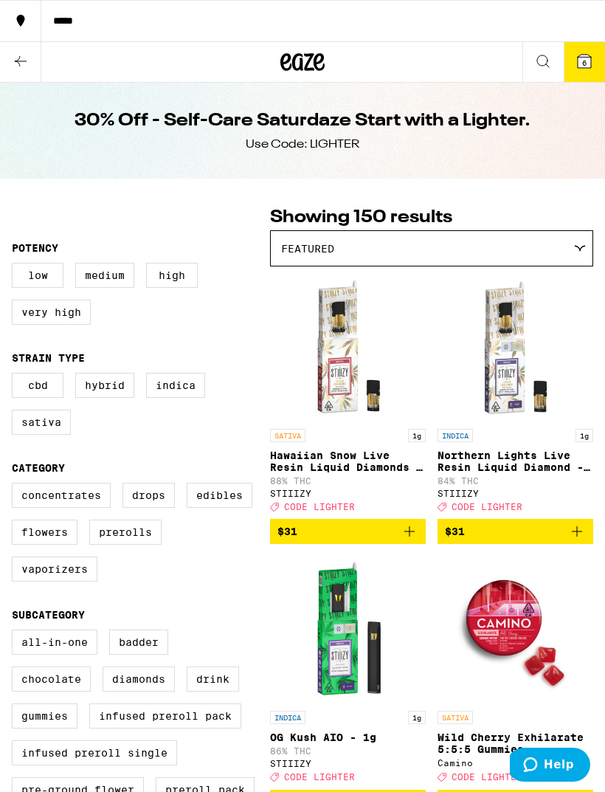
click at [128, 545] on label "Prerolls" at bounding box center [125, 532] width 72 height 25
click at [16, 486] on input "Prerolls" at bounding box center [15, 485] width 1 height 1
checkbox input "true"
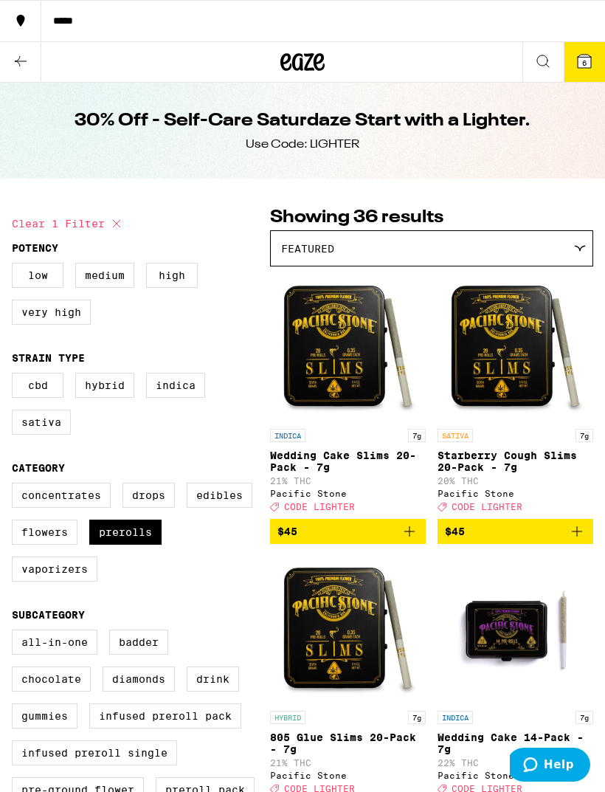
click at [168, 288] on label "High" at bounding box center [172, 275] width 52 height 25
click at [16, 266] on input "High" at bounding box center [15, 265] width 1 height 1
checkbox input "true"
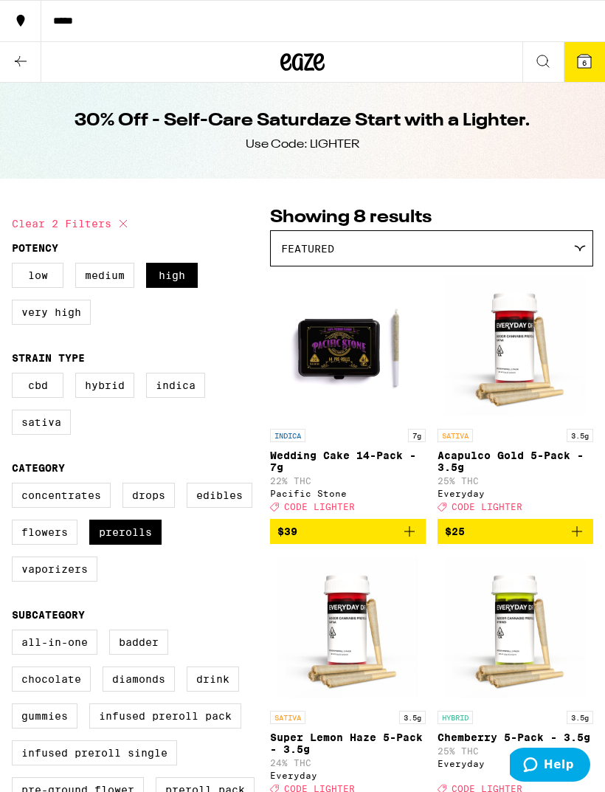
click at [69, 312] on label "Very High" at bounding box center [51, 312] width 79 height 25
click at [16, 266] on input "Very High" at bounding box center [15, 265] width 1 height 1
checkbox input "true"
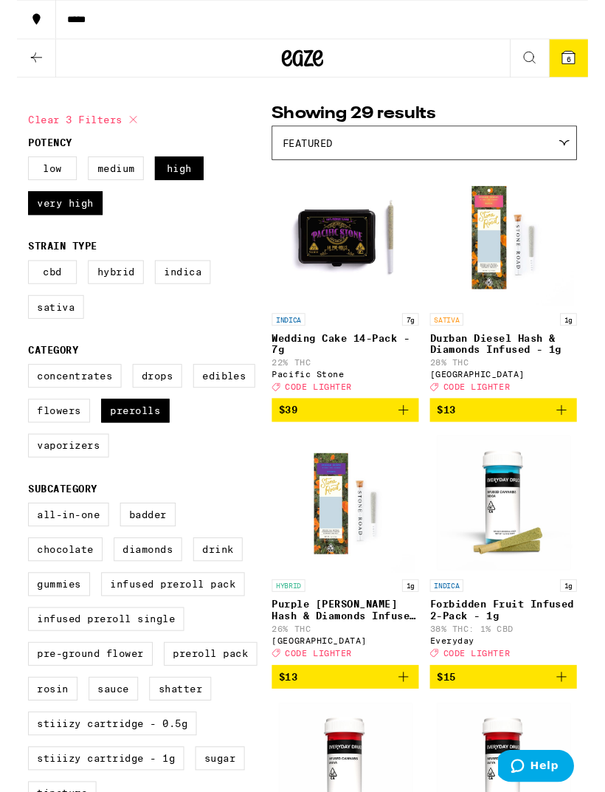
scroll to position [242, 0]
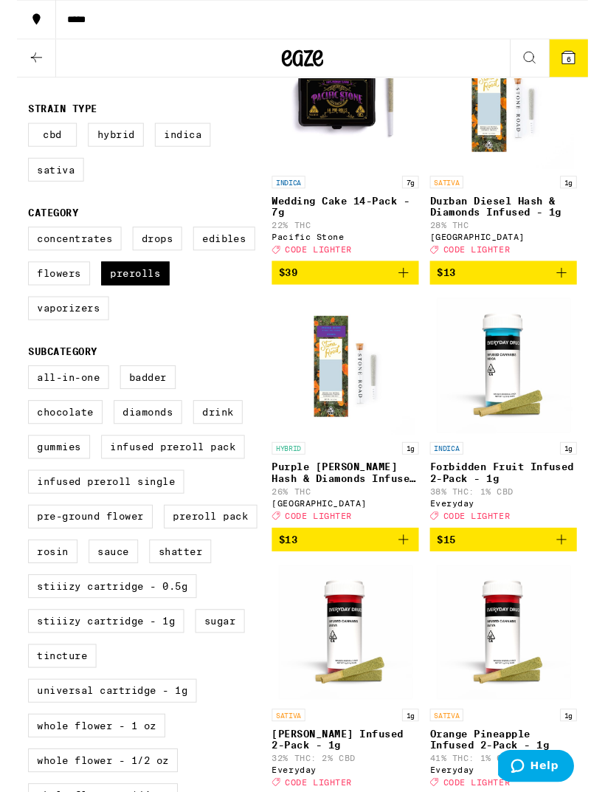
click at [407, 581] on icon "Add to bag" at bounding box center [410, 572] width 18 height 18
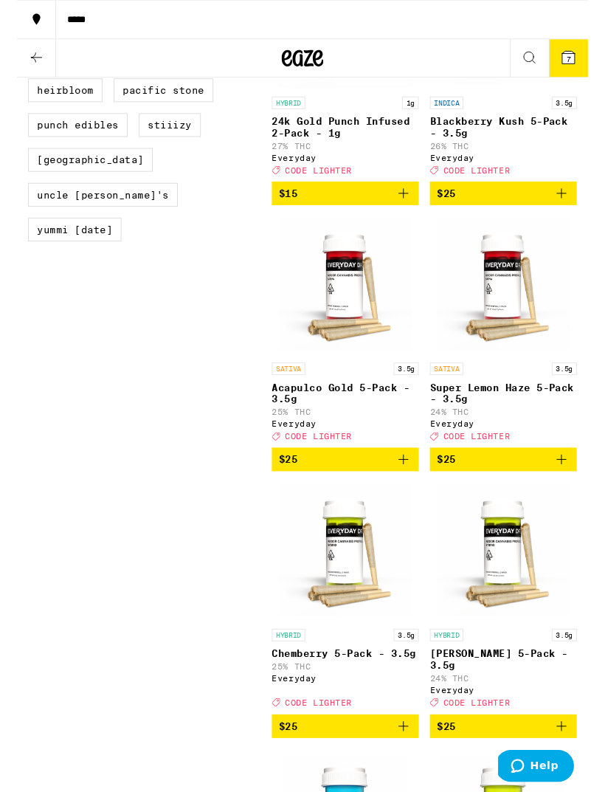
scroll to position [1257, 0]
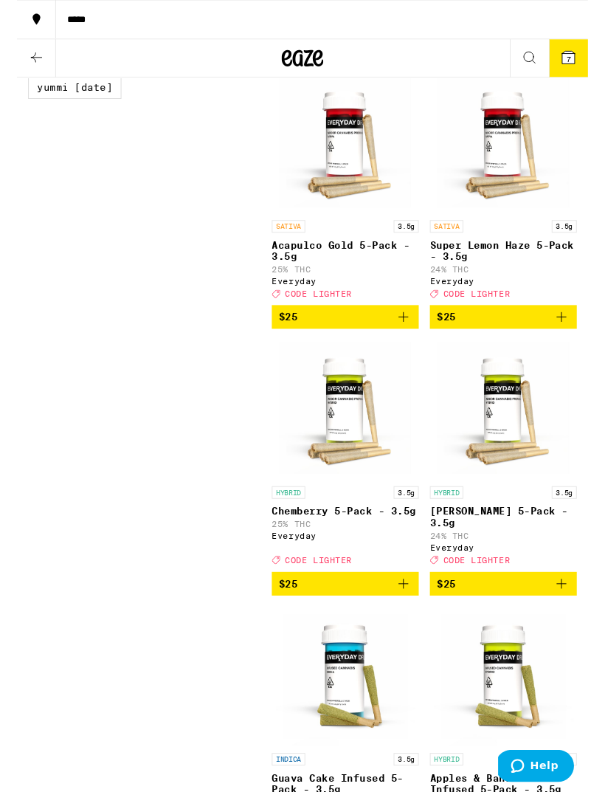
click at [416, 628] on icon "Add to bag" at bounding box center [410, 619] width 18 height 18
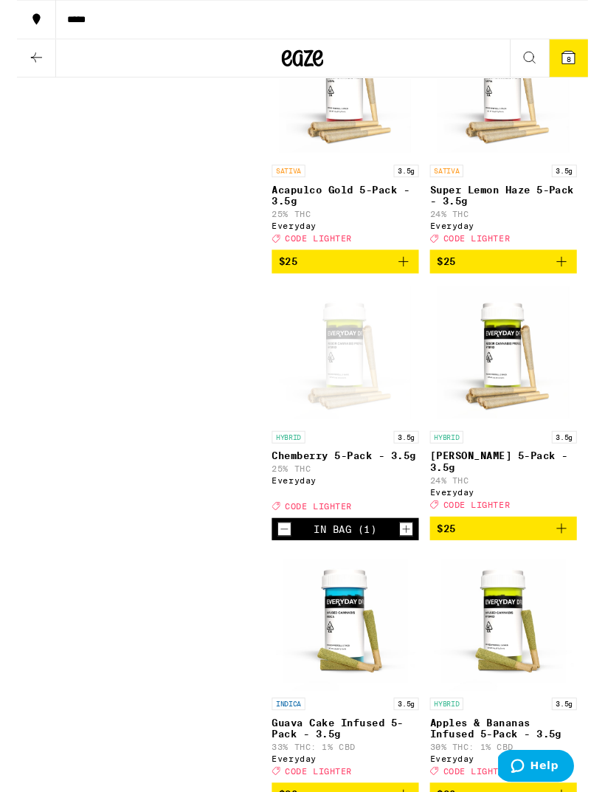
click at [515, 569] on span "$25" at bounding box center [515, 561] width 141 height 18
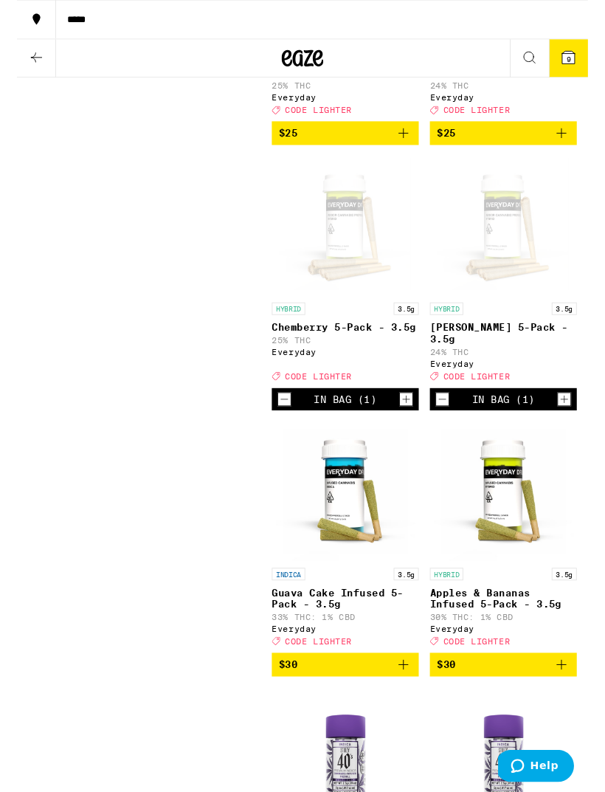
scroll to position [1520, 0]
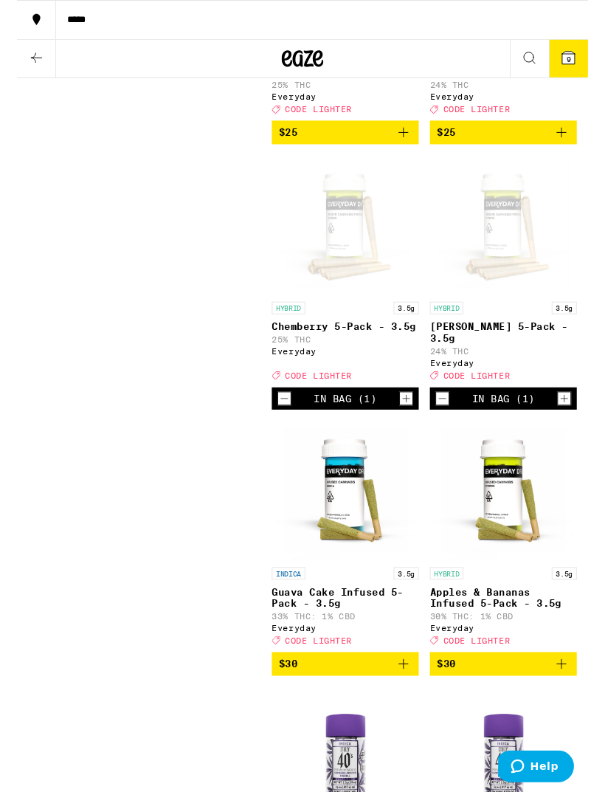
click at [284, 431] on icon "Decrement" at bounding box center [283, 422] width 13 height 18
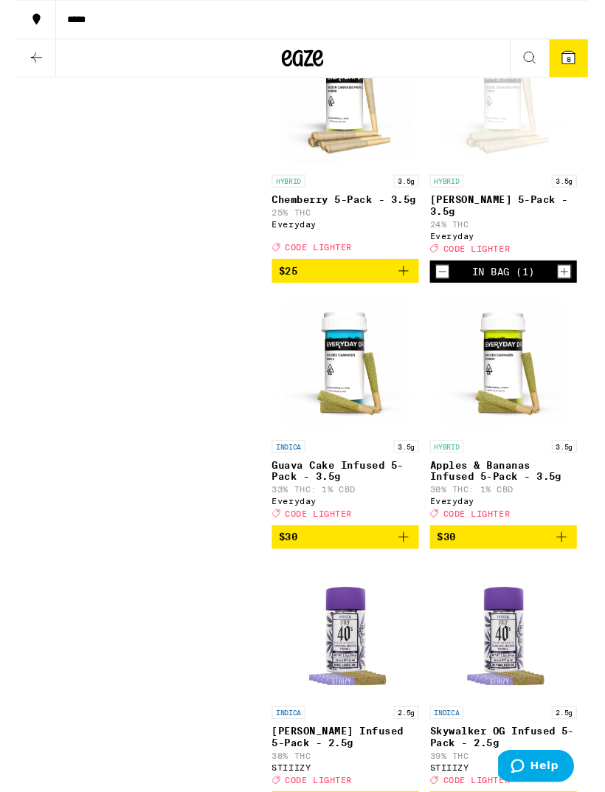
scroll to position [1660, 0]
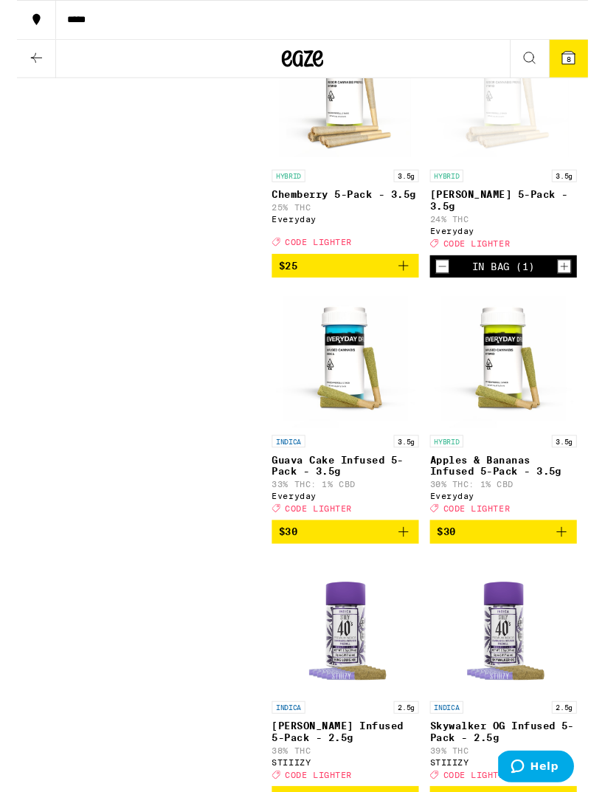
click at [540, 572] on span "$30" at bounding box center [515, 563] width 141 height 18
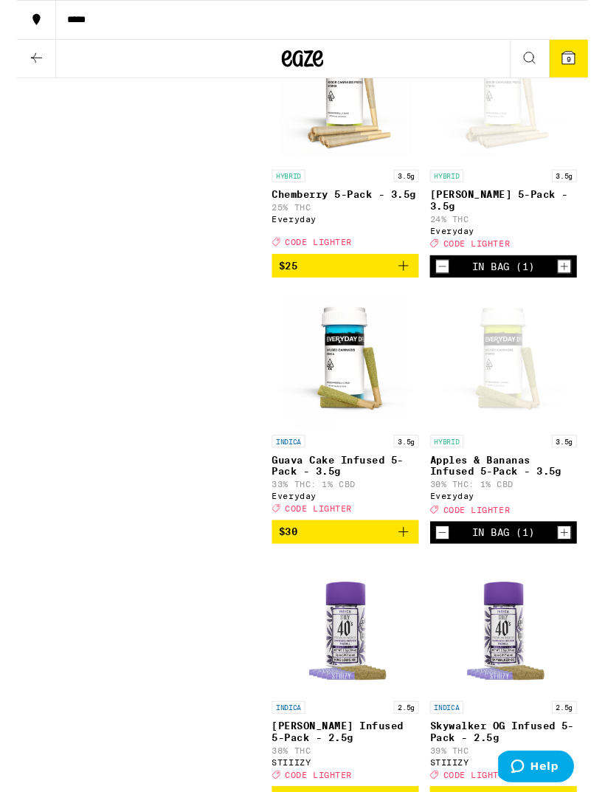
click at [582, 61] on icon at bounding box center [584, 61] width 13 height 13
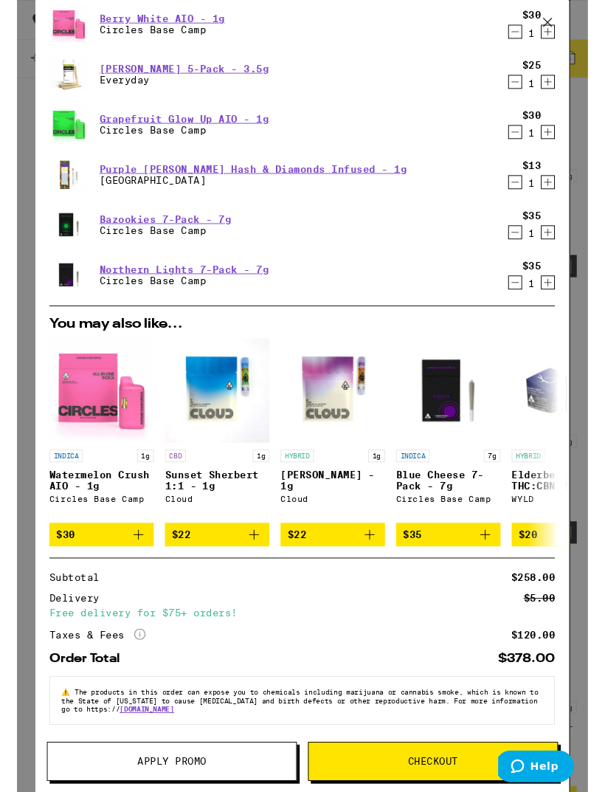
scroll to position [221, 0]
click at [267, 791] on span "Apply Promo" at bounding box center [164, 807] width 264 height 10
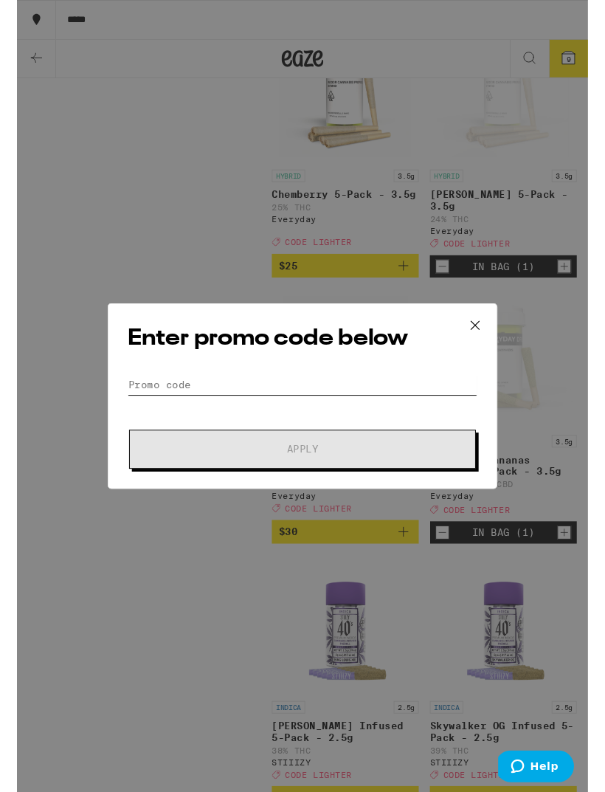
click at [398, 408] on input "Promo Code" at bounding box center [302, 407] width 371 height 22
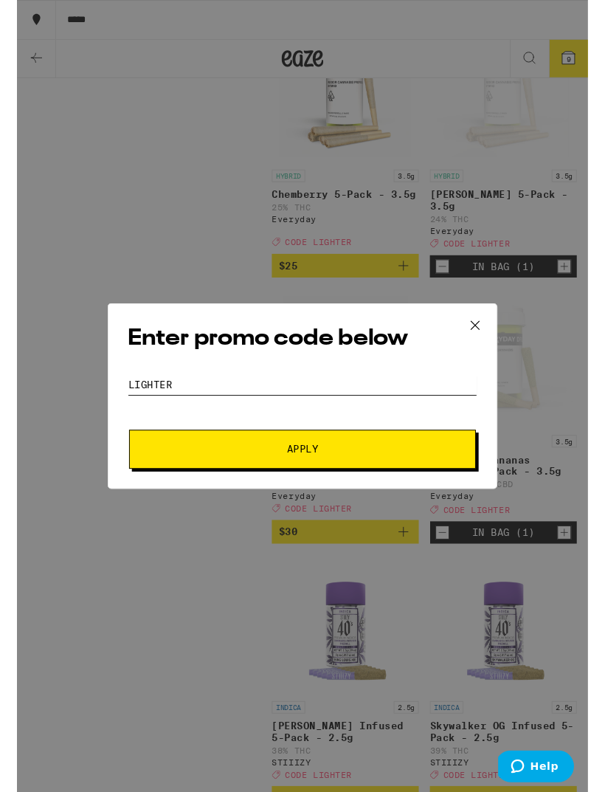
type input "Lighter"
click at [364, 490] on button "Apply" at bounding box center [303, 476] width 368 height 41
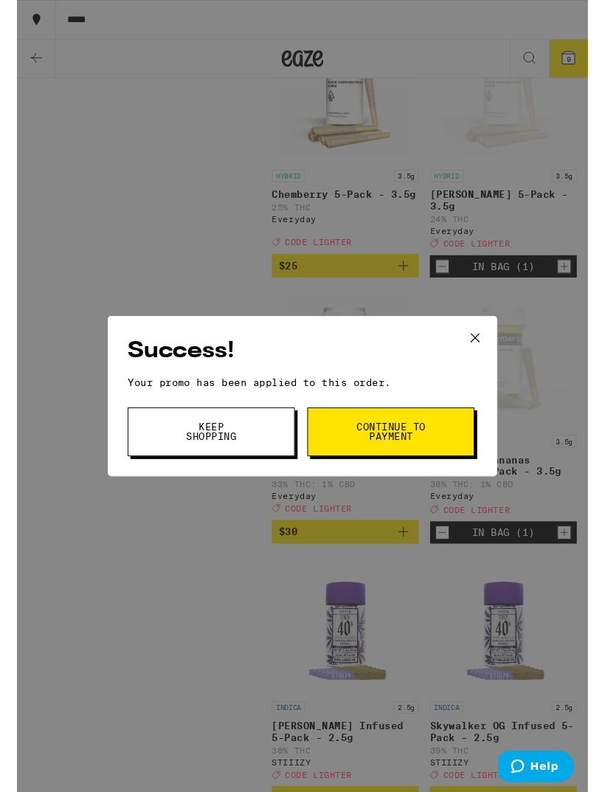
click at [129, 464] on button "Keep Shopping" at bounding box center [205, 458] width 177 height 52
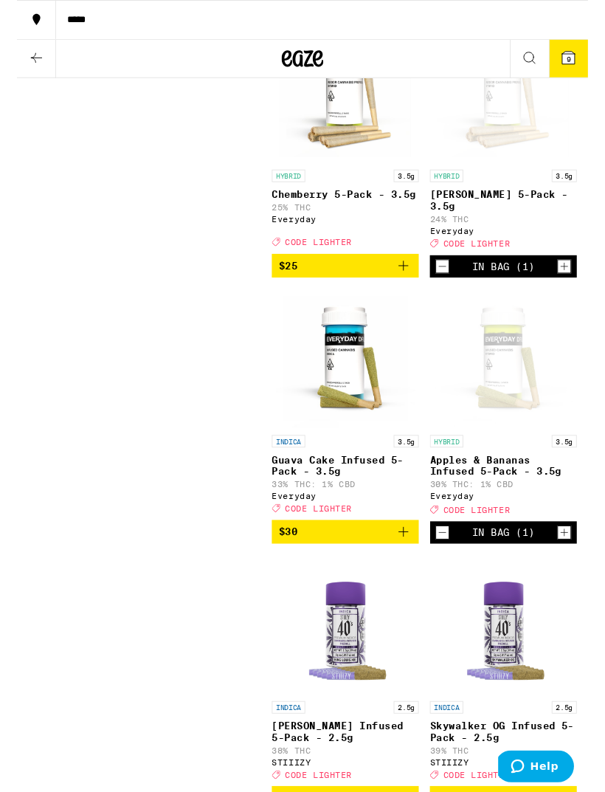
click at [583, 74] on button "9" at bounding box center [584, 62] width 41 height 40
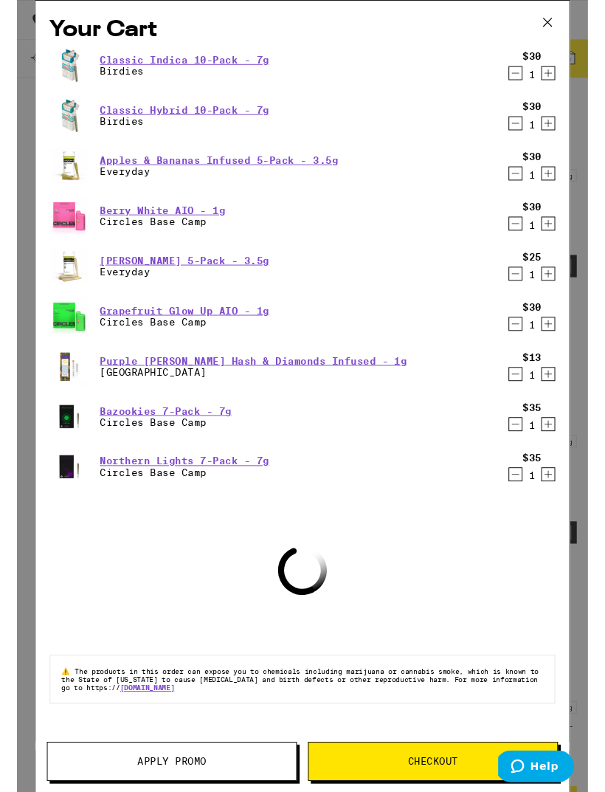
click at [514, 457] on div "$35 1" at bounding box center [543, 441] width 58 height 31
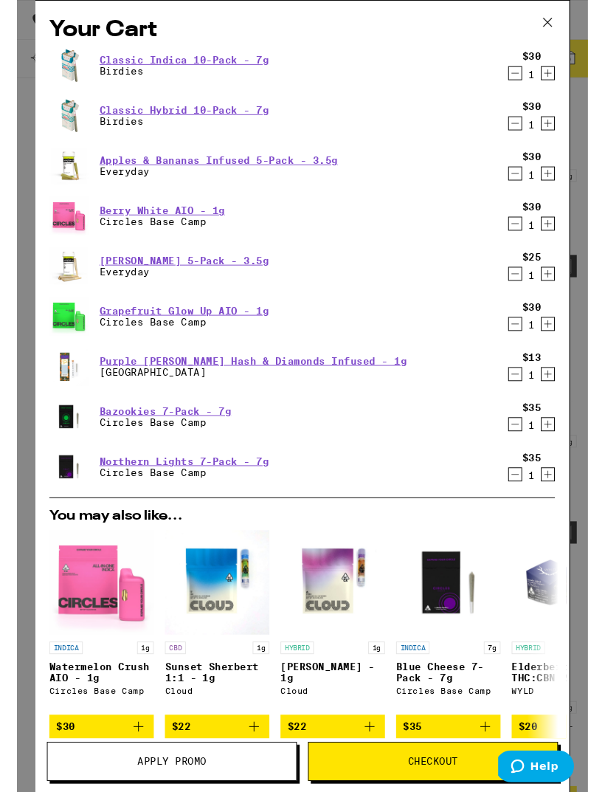
click at [528, 454] on icon "Decrement" at bounding box center [528, 450] width 13 height 18
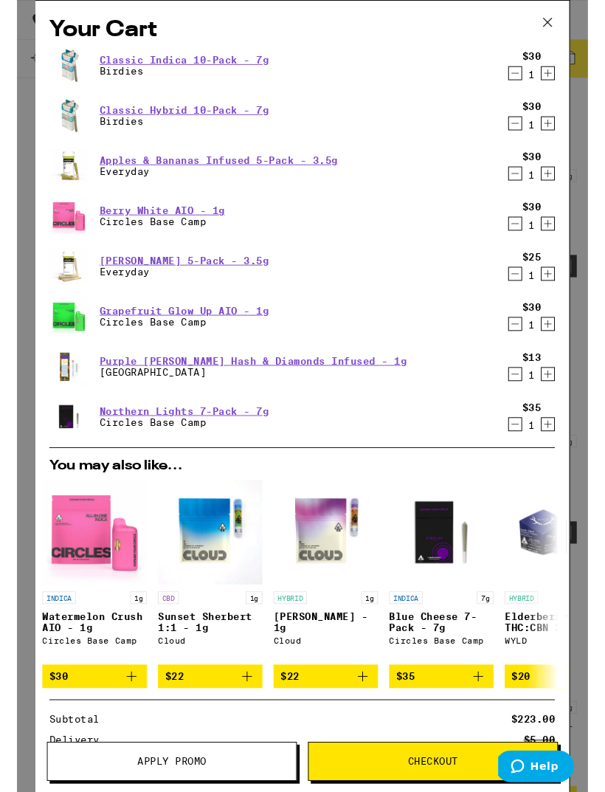
click at [525, 287] on icon "Decrement" at bounding box center [528, 290] width 13 height 18
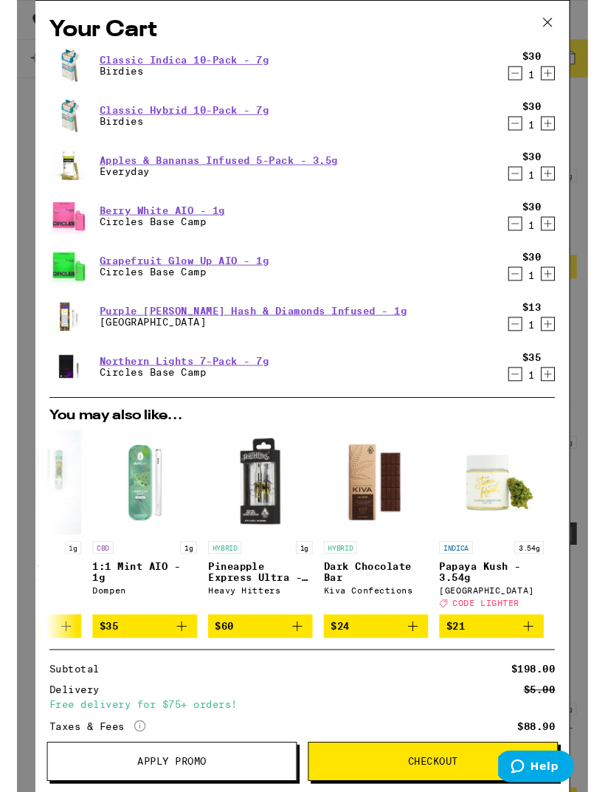
scroll to position [0, 690]
click at [524, 288] on icon "Decrement" at bounding box center [528, 290] width 13 height 18
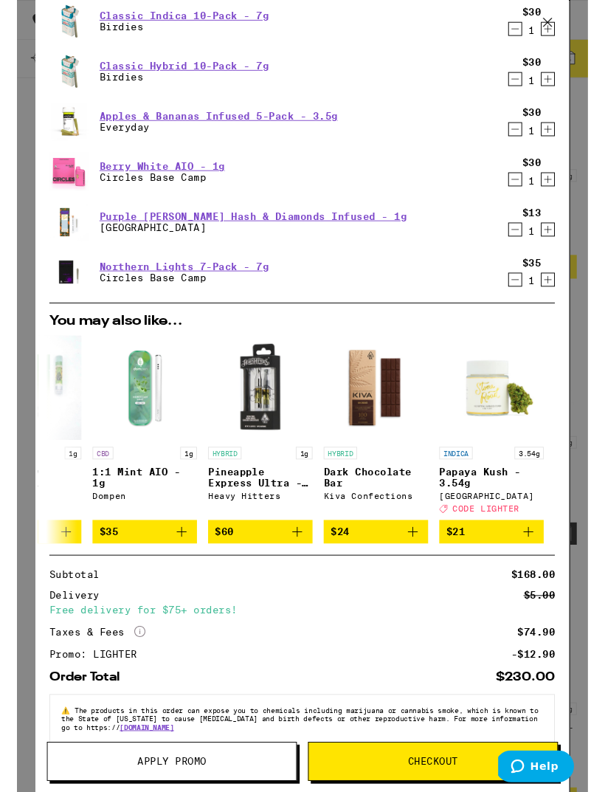
scroll to position [48, 0]
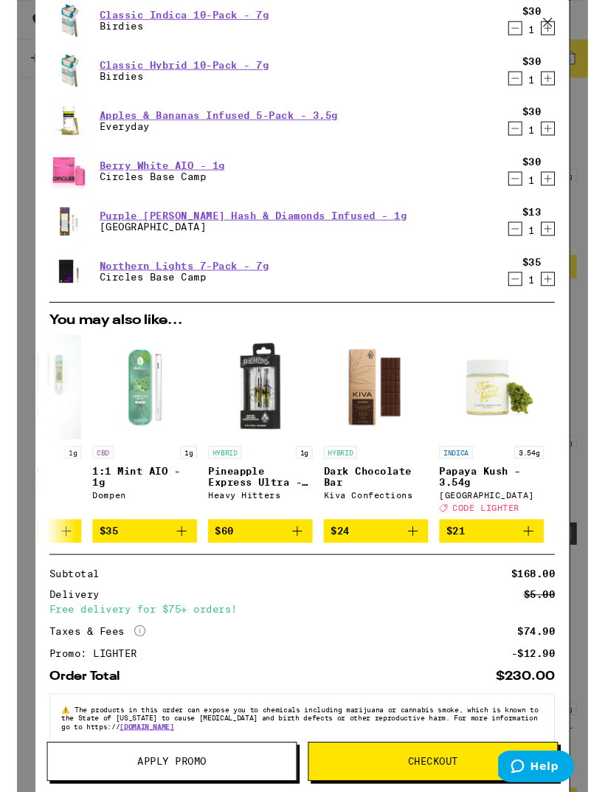
click at [4, 372] on div "Your Cart Classic Indica 10-Pack - 7g Birdies $30 1 Classic Hybrid 10-Pack - 7g…" at bounding box center [302, 419] width 605 height 839
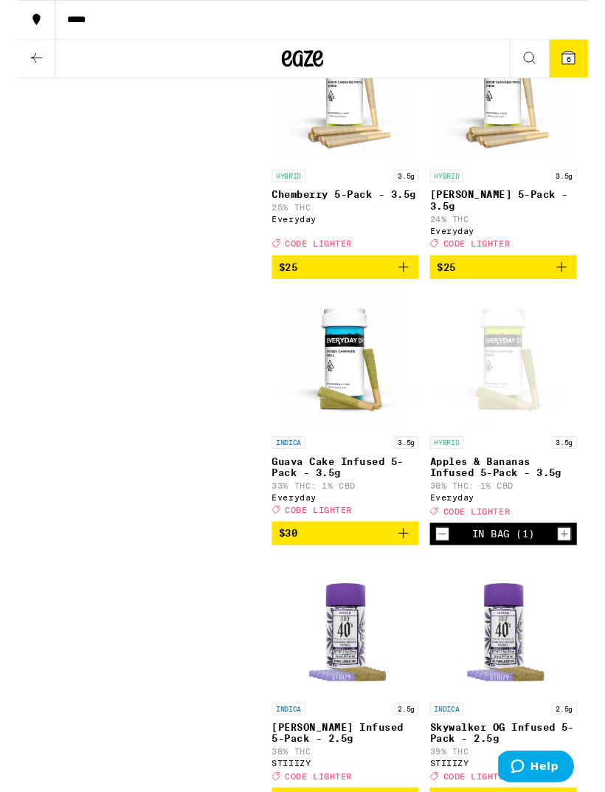
click at [577, 288] on icon "Add to bag" at bounding box center [577, 283] width 10 height 10
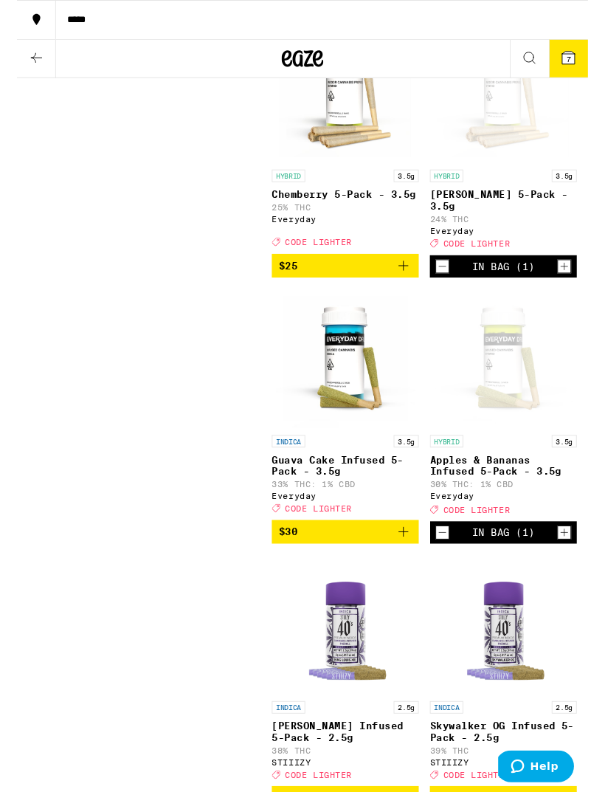
click at [587, 55] on icon at bounding box center [584, 61] width 13 height 13
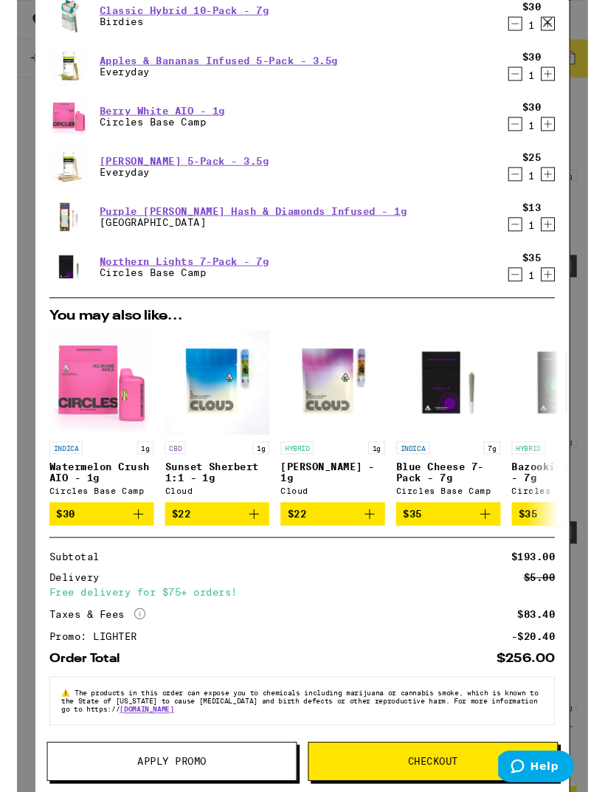
scroll to position [121, 0]
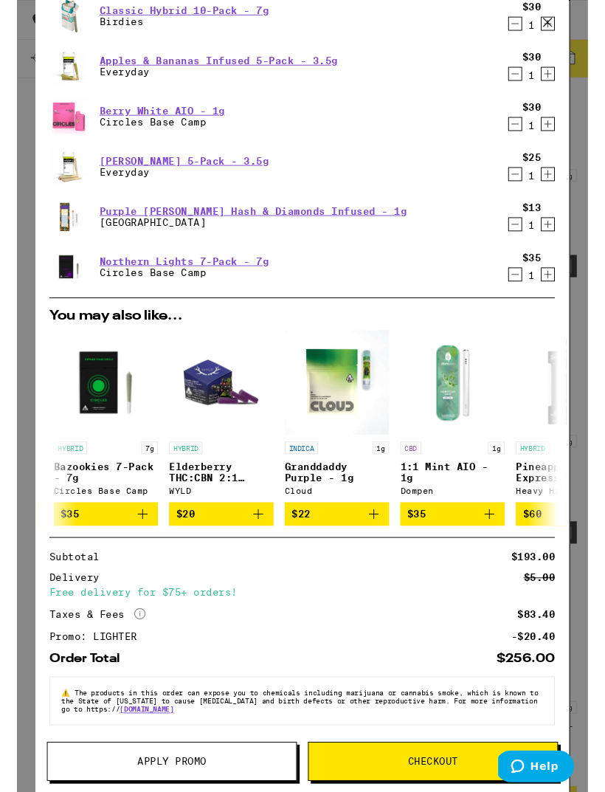
click at [466, 791] on button "Checkout" at bounding box center [441, 806] width 265 height 41
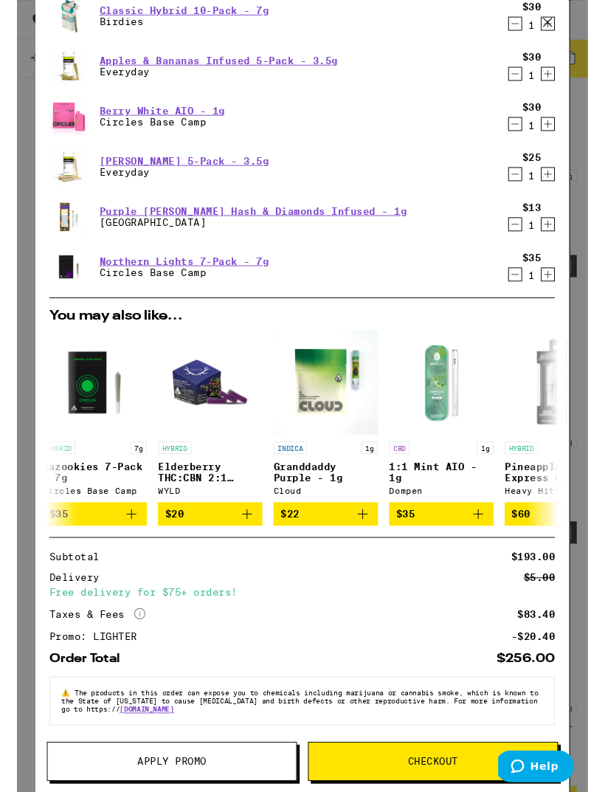
scroll to position [0, 512]
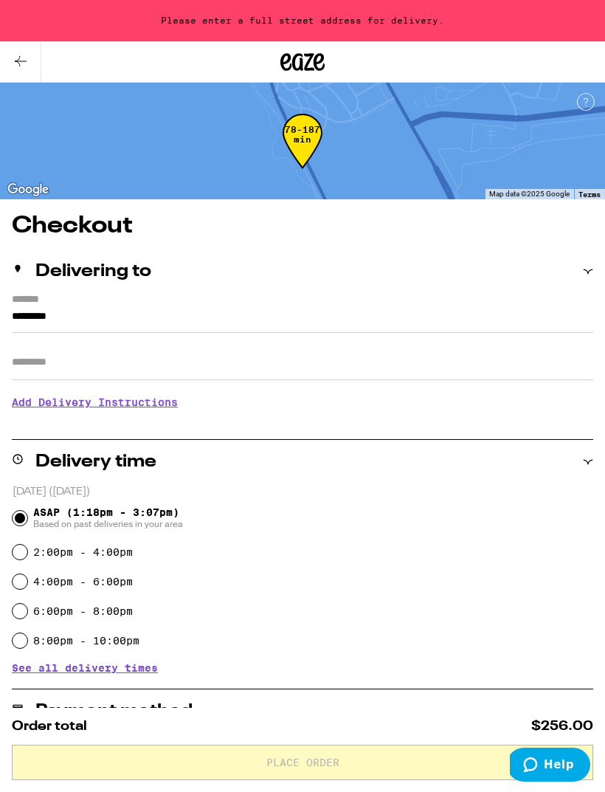
click at [512, 329] on input "*********" at bounding box center [303, 320] width 582 height 25
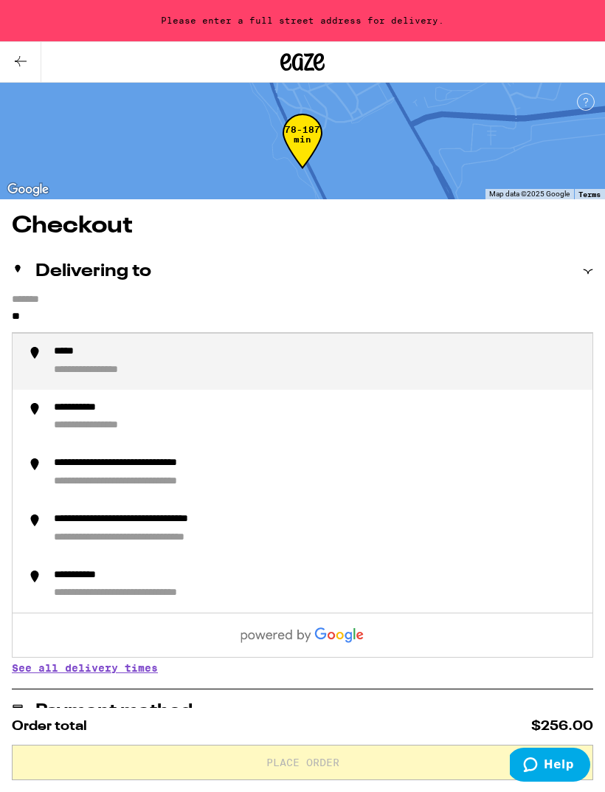
type input "*"
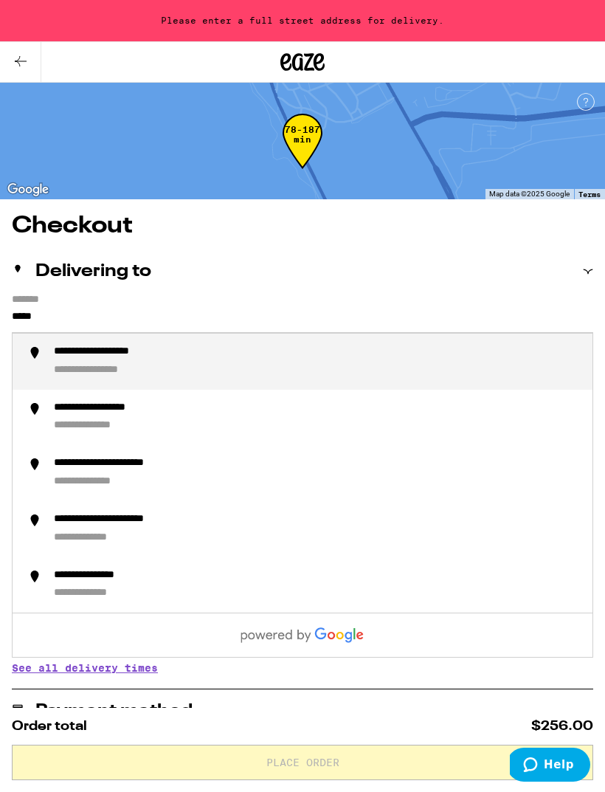
click at [361, 364] on div "**********" at bounding box center [317, 362] width 527 height 32
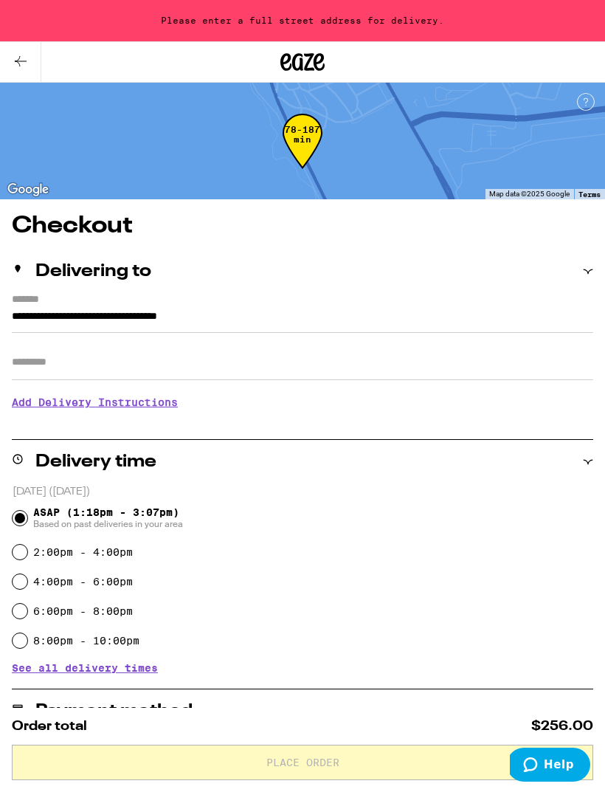
type input "**********"
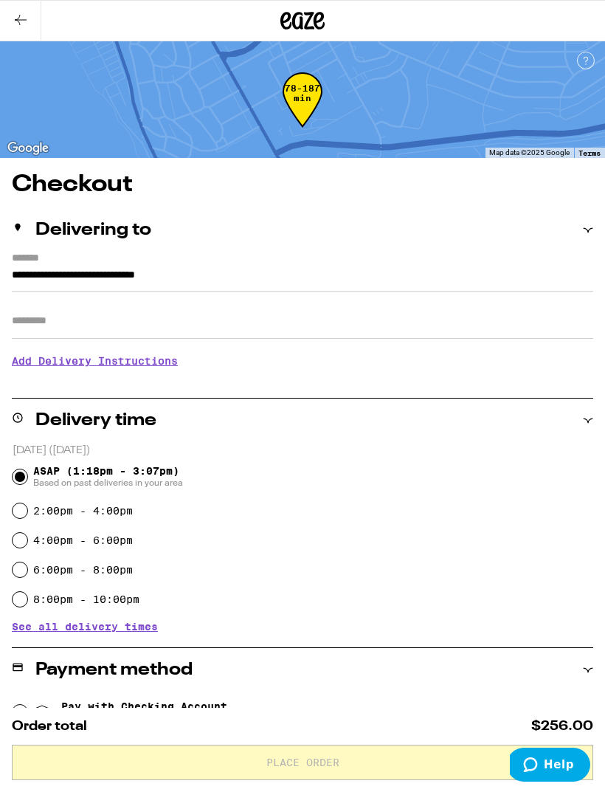
click at [289, 329] on input "Apt/Suite" at bounding box center [303, 320] width 582 height 35
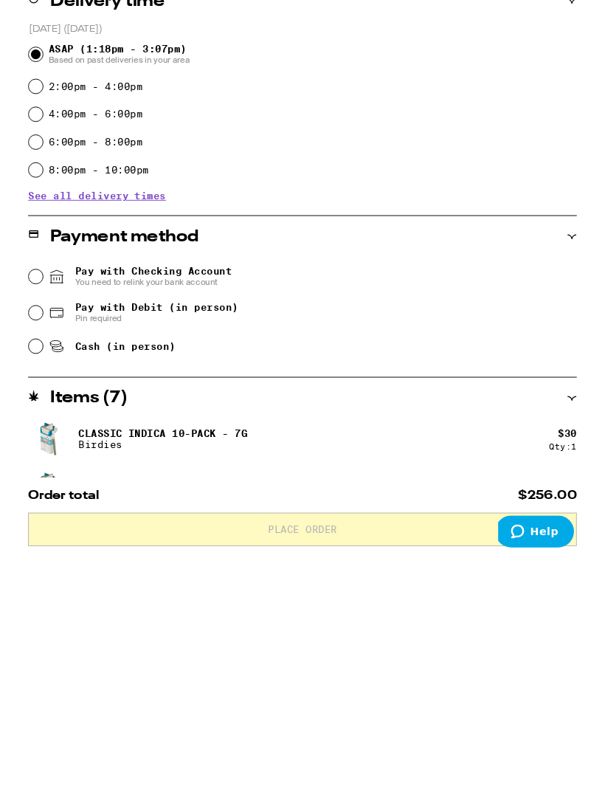
scroll to position [185, 0]
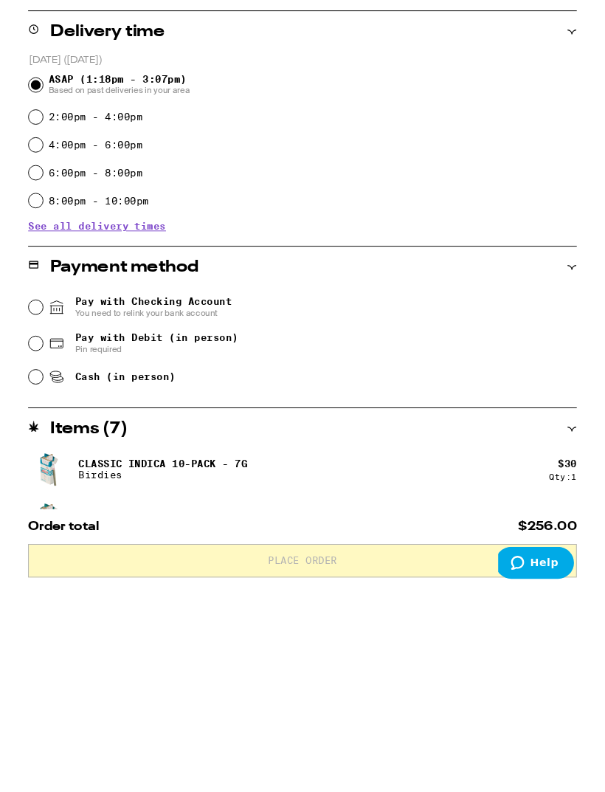
type input "*******"
click at [38, 568] on span "Pay with Debit (in person) Pin required" at bounding box center [133, 580] width 201 height 24
click at [27, 572] on input "Pay with Debit (in person) Pin required" at bounding box center [20, 579] width 15 height 15
radio input "true"
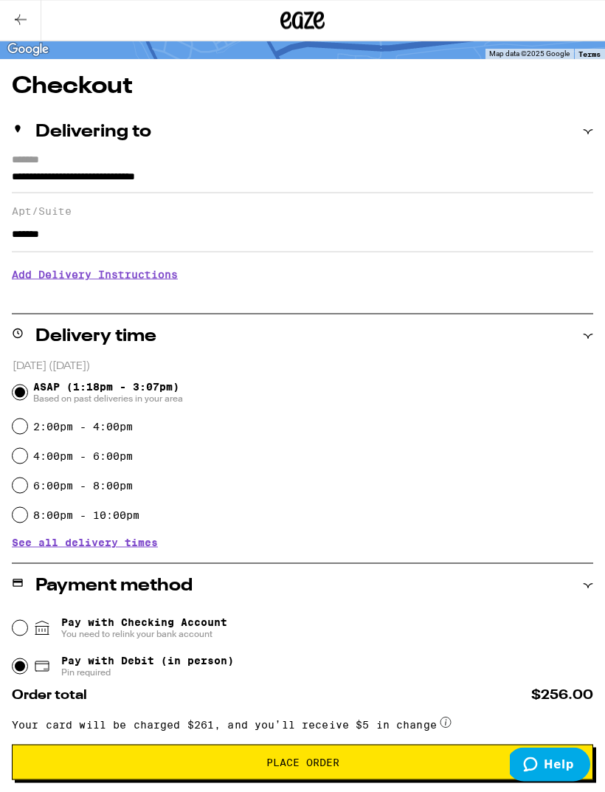
scroll to position [0, 0]
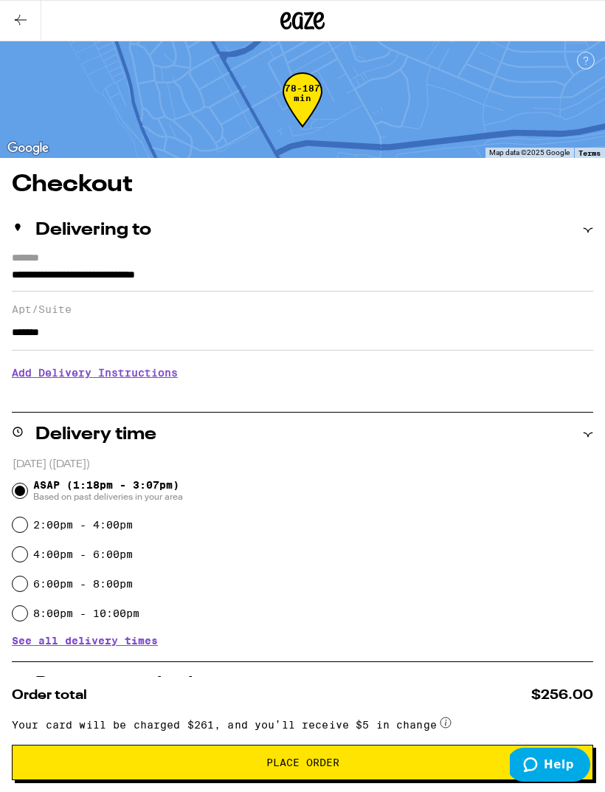
click at [72, 380] on h3 "Add Delivery Instructions" at bounding box center [303, 373] width 582 height 34
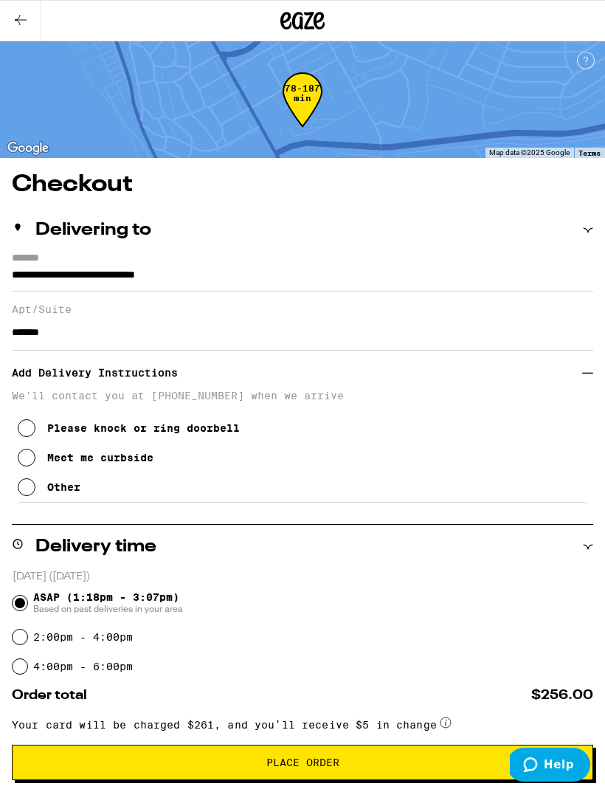
click at [25, 496] on icon at bounding box center [27, 487] width 18 height 18
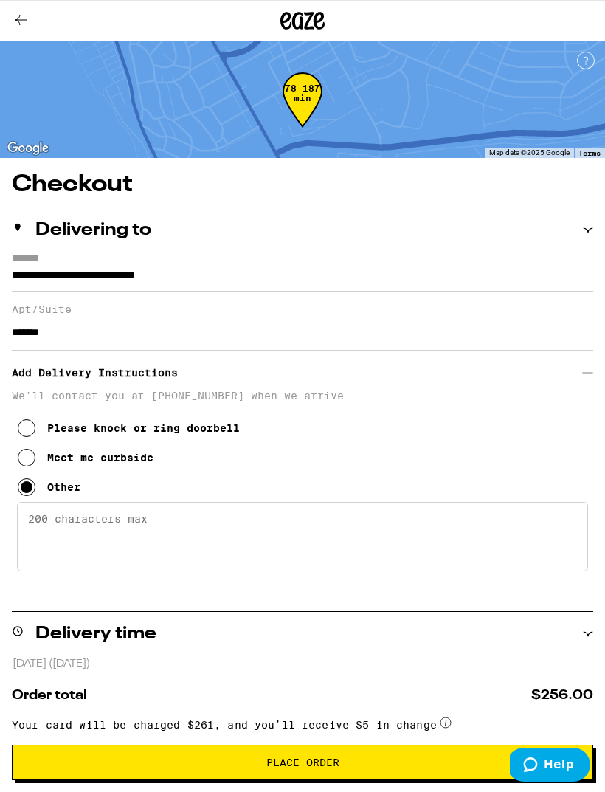
click at [71, 538] on textarea "Enter any other delivery instructions you want driver to know" at bounding box center [302, 536] width 571 height 69
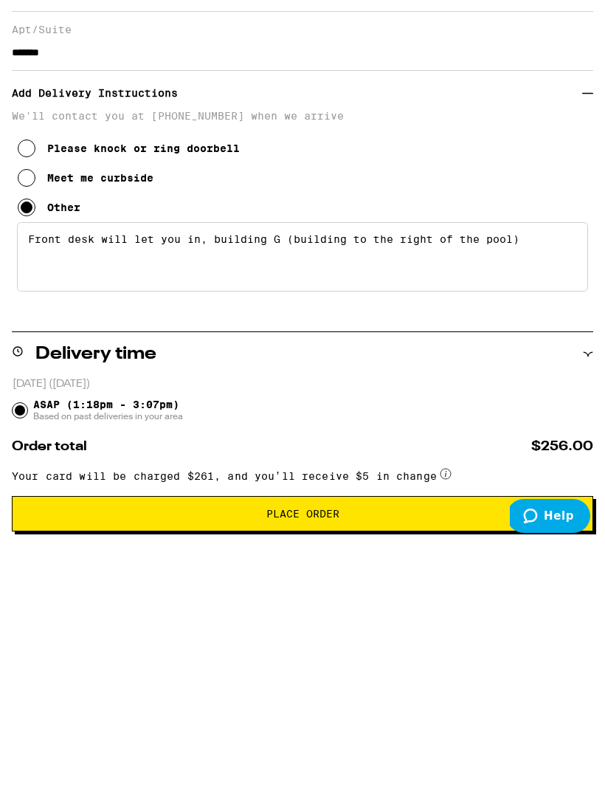
type textarea "Front desk will let you in, building G (building to the right of the pool)"
click at [436, 745] on button "Place Order" at bounding box center [303, 762] width 582 height 35
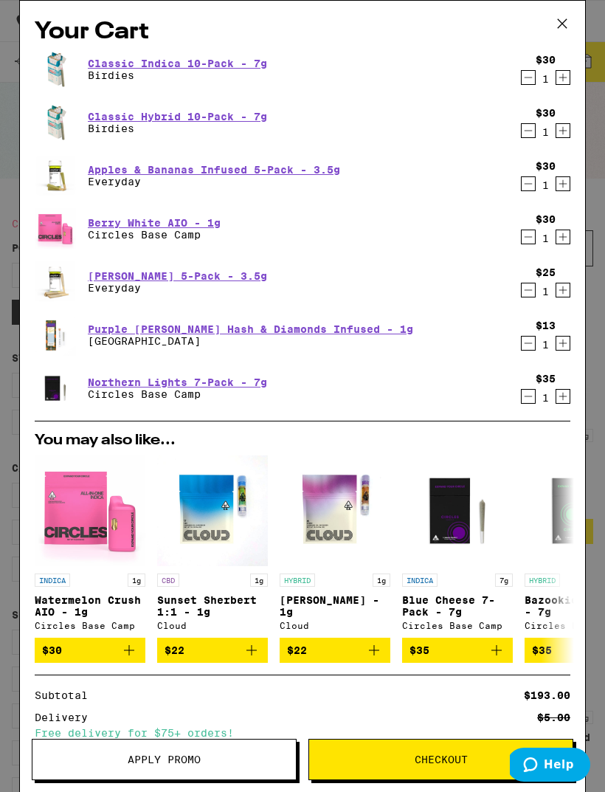
click at [524, 290] on icon "Decrement" at bounding box center [528, 290] width 13 height 18
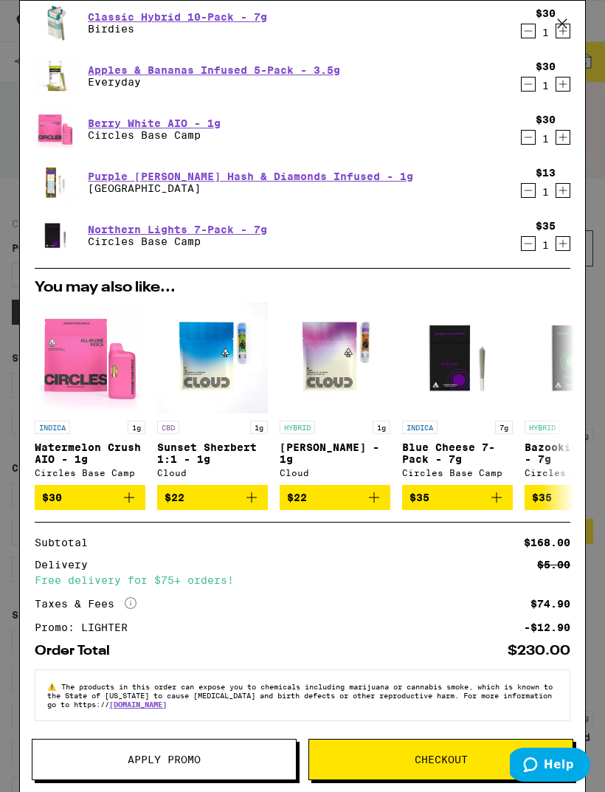
scroll to position [115, 0]
click at [452, 762] on span "Checkout" at bounding box center [441, 760] width 53 height 10
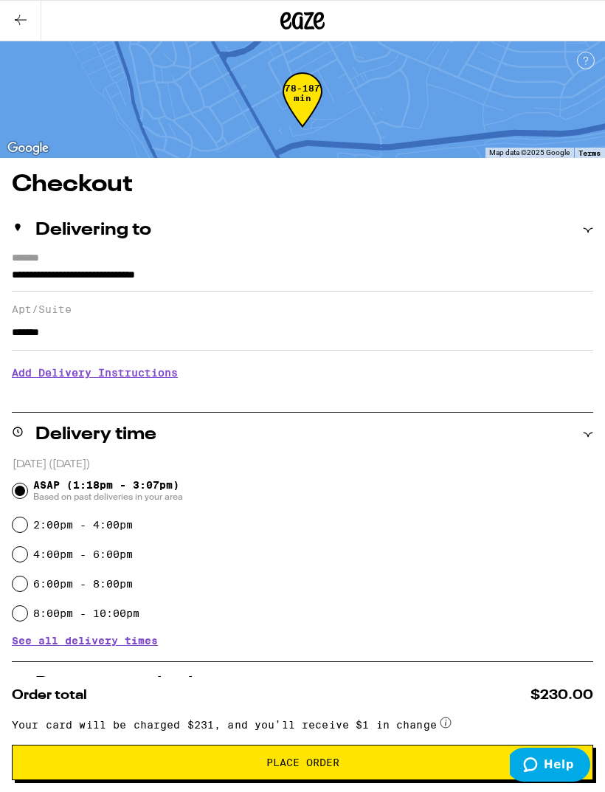
click at [160, 377] on h3 "Add Delivery Instructions" at bounding box center [303, 373] width 582 height 34
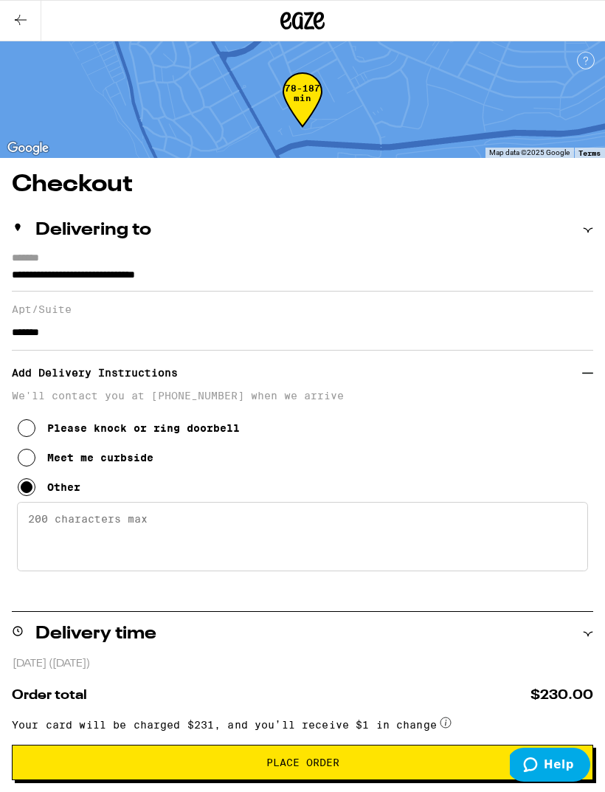
click at [108, 553] on textarea "Enter any other delivery instructions you want driver to know" at bounding box center [302, 536] width 571 height 69
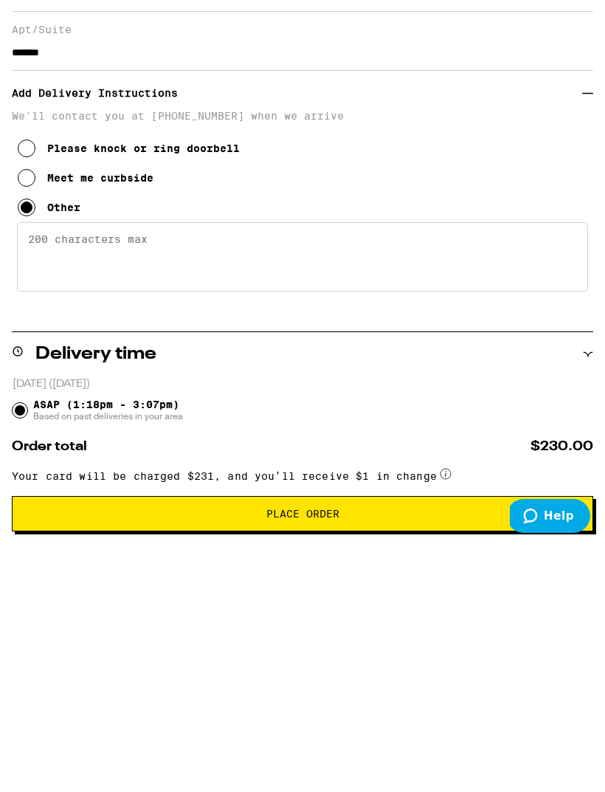
scroll to position [281, 0]
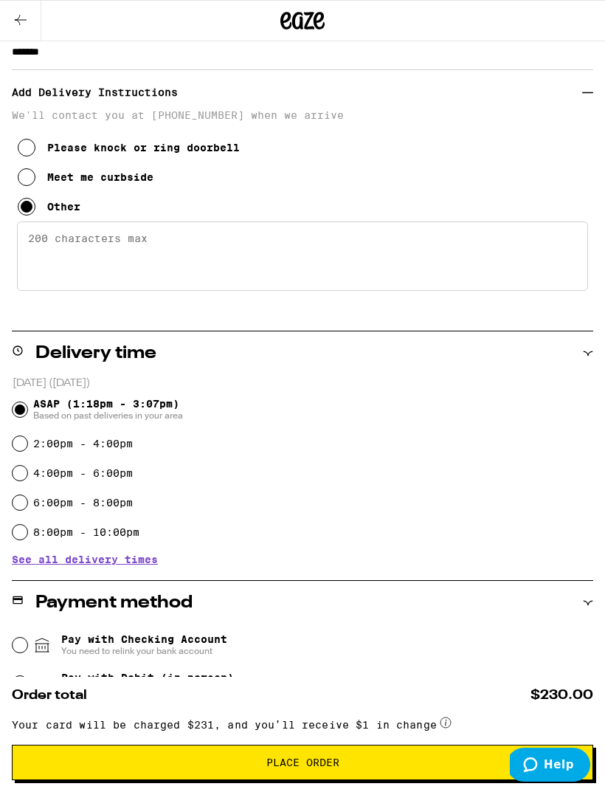
click at [447, 274] on textarea "Enter any other delivery instructions you want driver to know" at bounding box center [302, 255] width 571 height 69
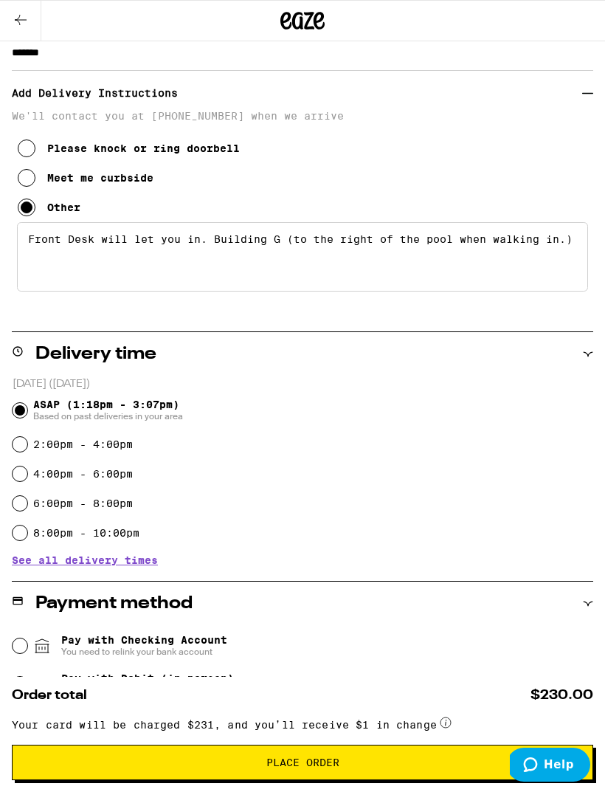
click at [303, 261] on textarea "Front Desk will let you in. Building G (to the right of the pool when walking i…" at bounding box center [302, 256] width 571 height 69
click at [297, 252] on textarea "Front Desk will let you in. Building G (to the right of the pool when walking i…" at bounding box center [302, 256] width 571 height 69
click at [134, 273] on textarea "Front Desk will let you in. Building G (buildingto the right of the pool when w…" at bounding box center [302, 256] width 571 height 69
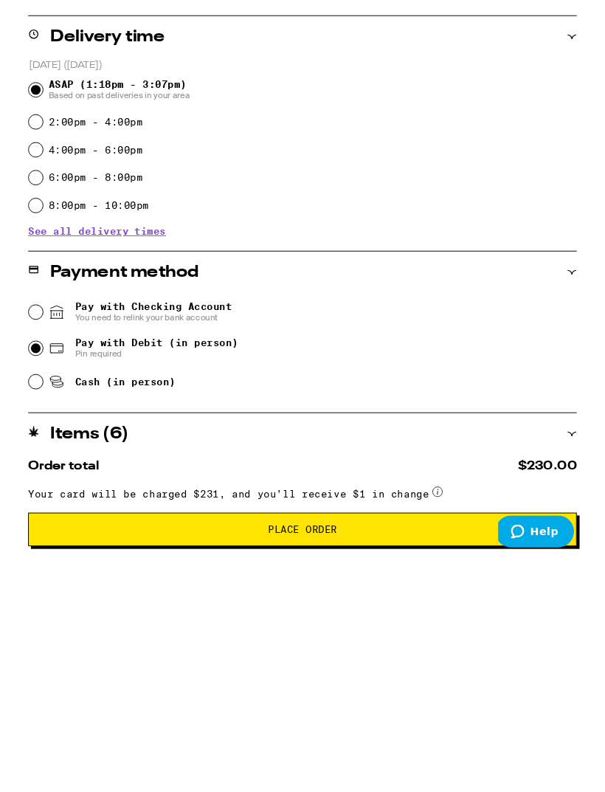
type textarea "Front Desk will let you in. Building G (building to the right of the pool when …"
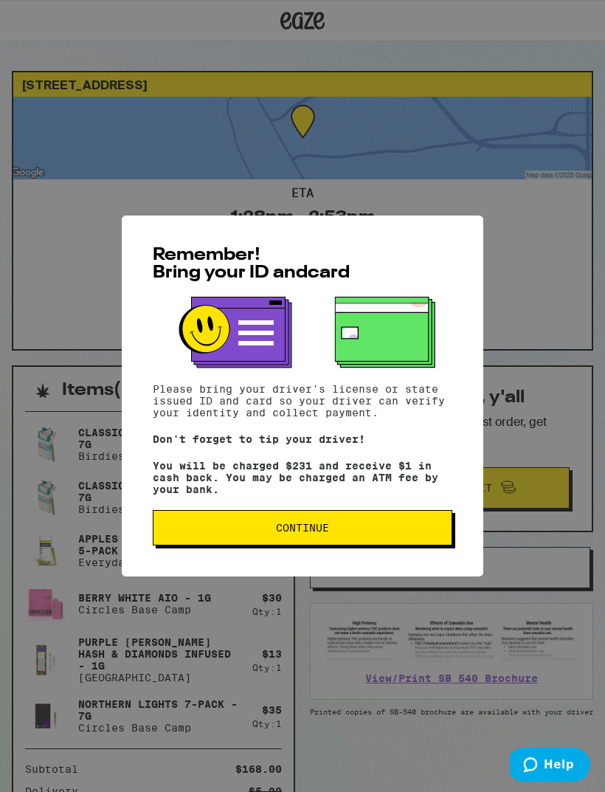
click at [387, 530] on button "Continue" at bounding box center [303, 527] width 300 height 35
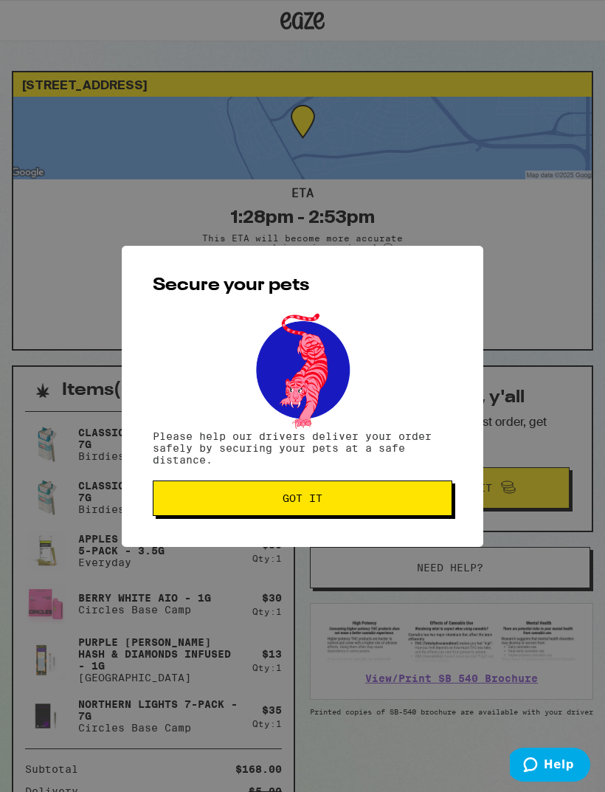
click at [423, 515] on button "Got it" at bounding box center [303, 498] width 300 height 35
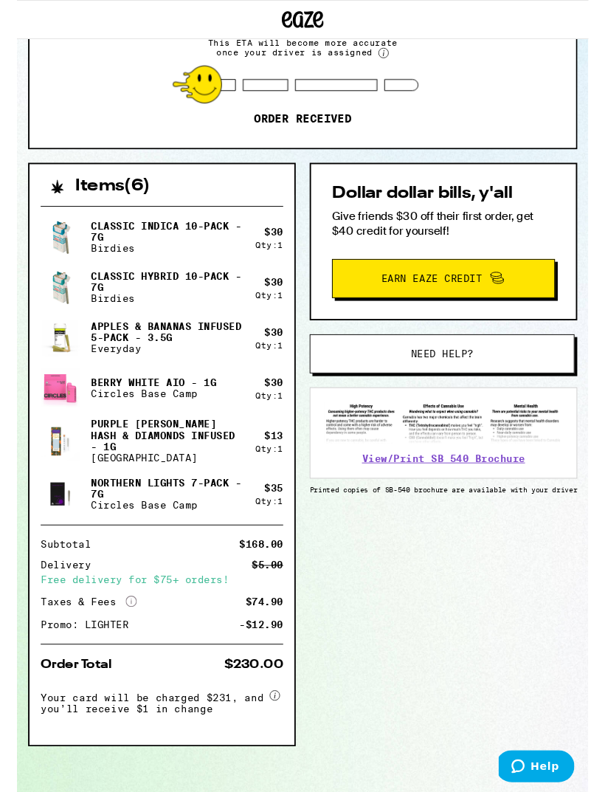
scroll to position [208, 0]
